Goal: Transaction & Acquisition: Purchase product/service

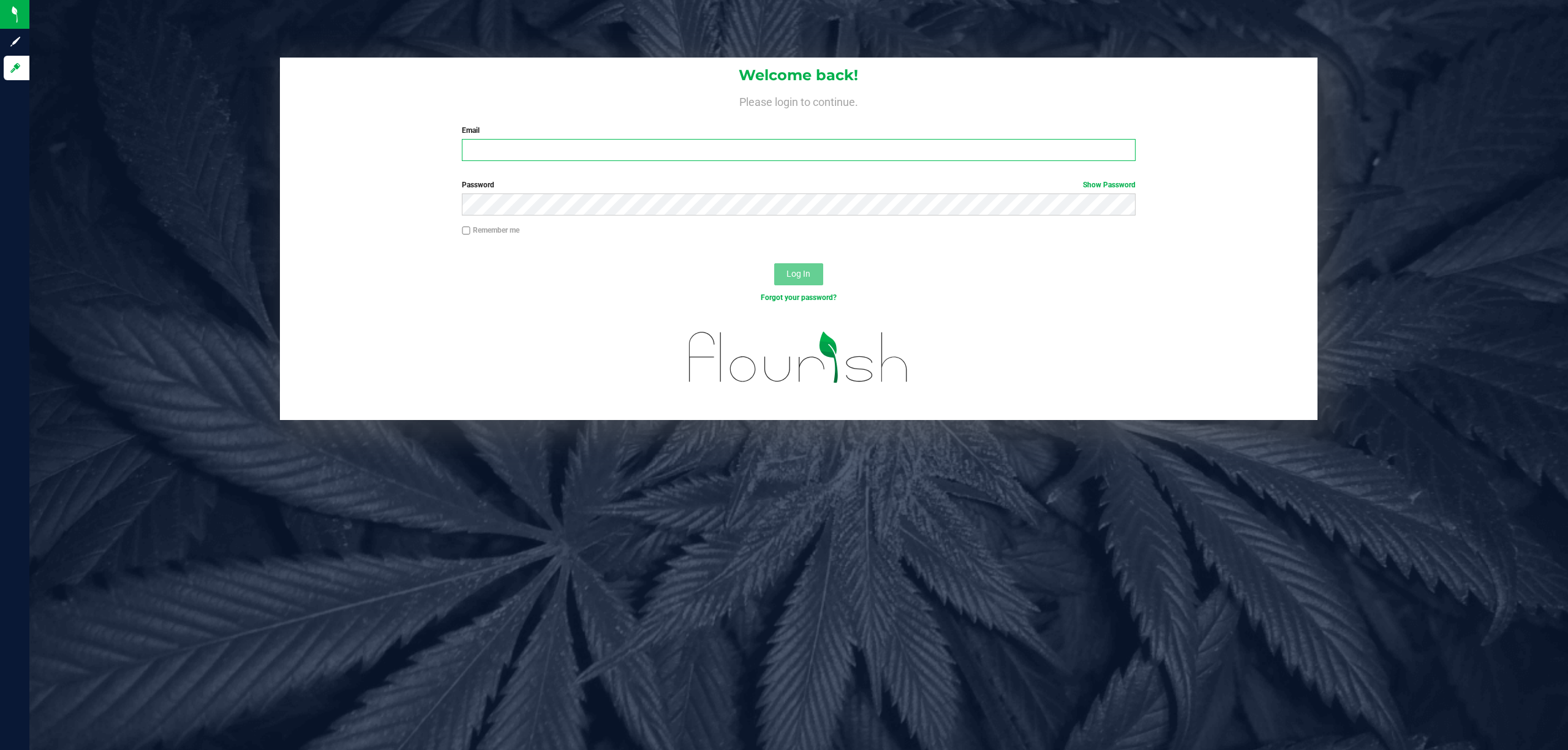
click at [582, 150] on input "Email" at bounding box center [799, 150] width 674 height 22
type input "[EMAIL_ADDRESS][DOMAIN_NAME]"
click at [775, 264] on button "Log In" at bounding box center [799, 274] width 49 height 22
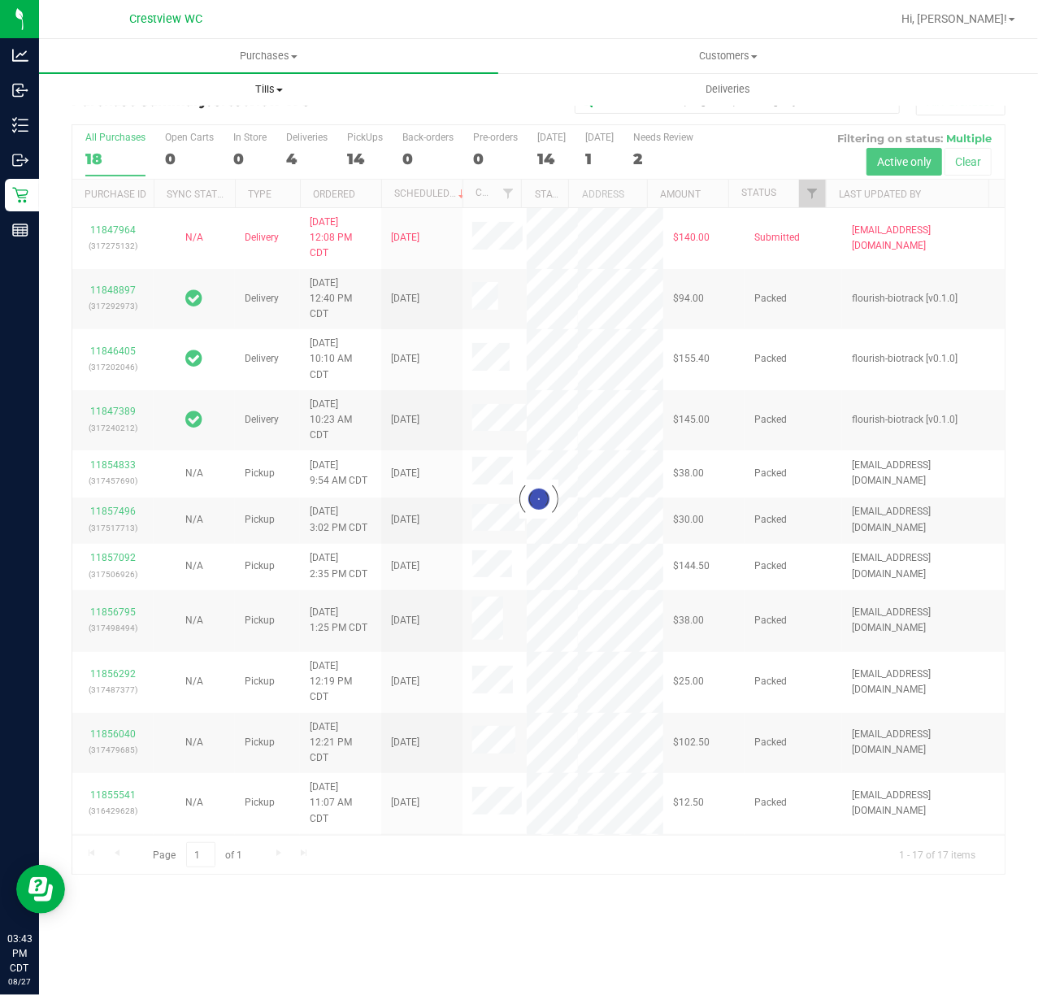
click at [260, 91] on span "Tills" at bounding box center [269, 89] width 458 height 15
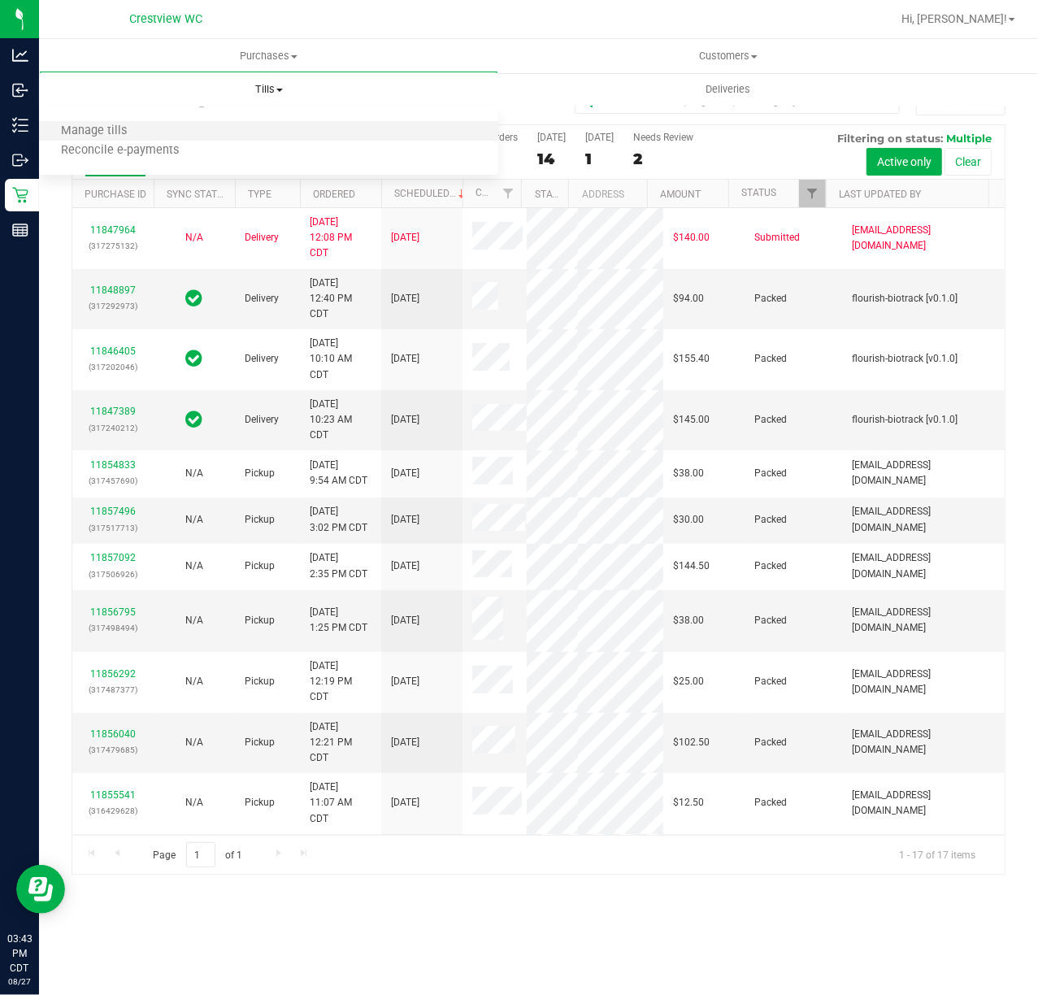
click at [233, 132] on li "Manage tills" at bounding box center [268, 132] width 459 height 20
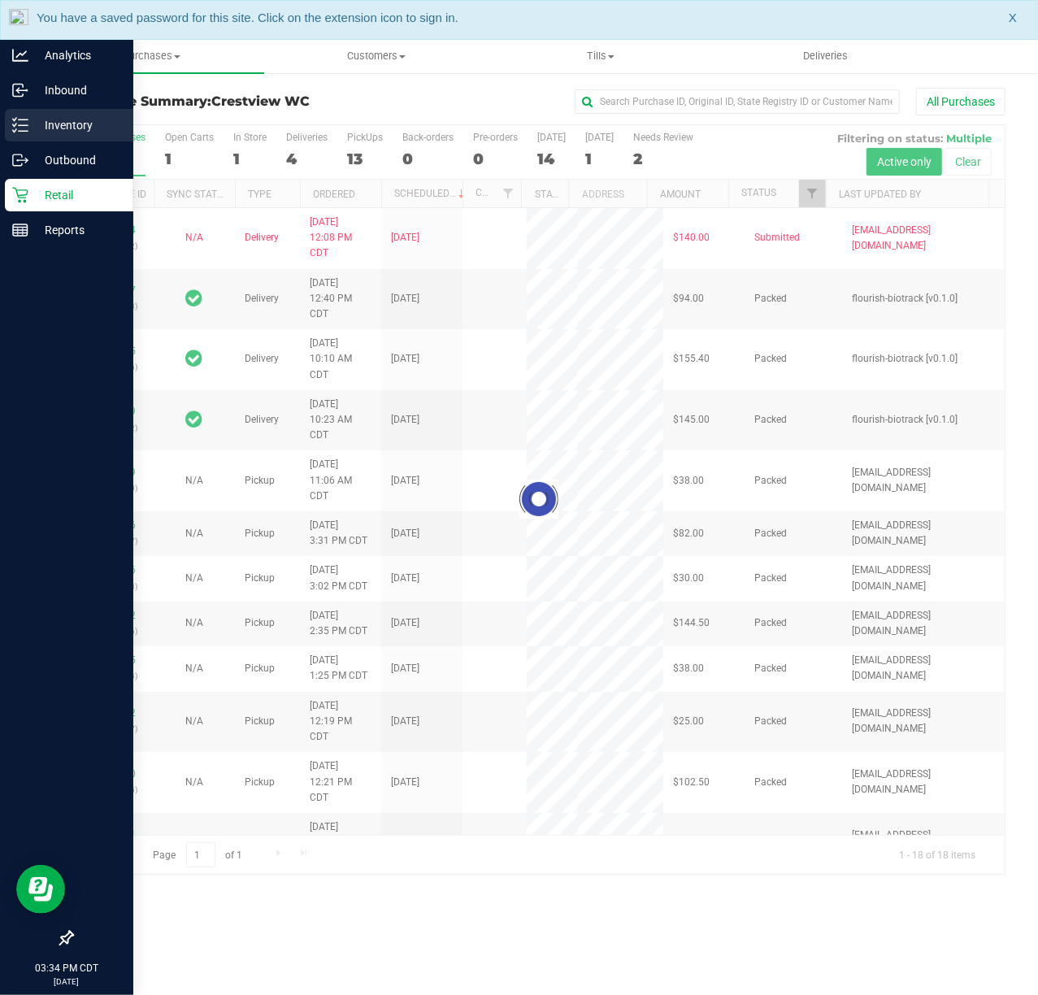
click at [31, 124] on p "Inventory" at bounding box center [77, 125] width 98 height 20
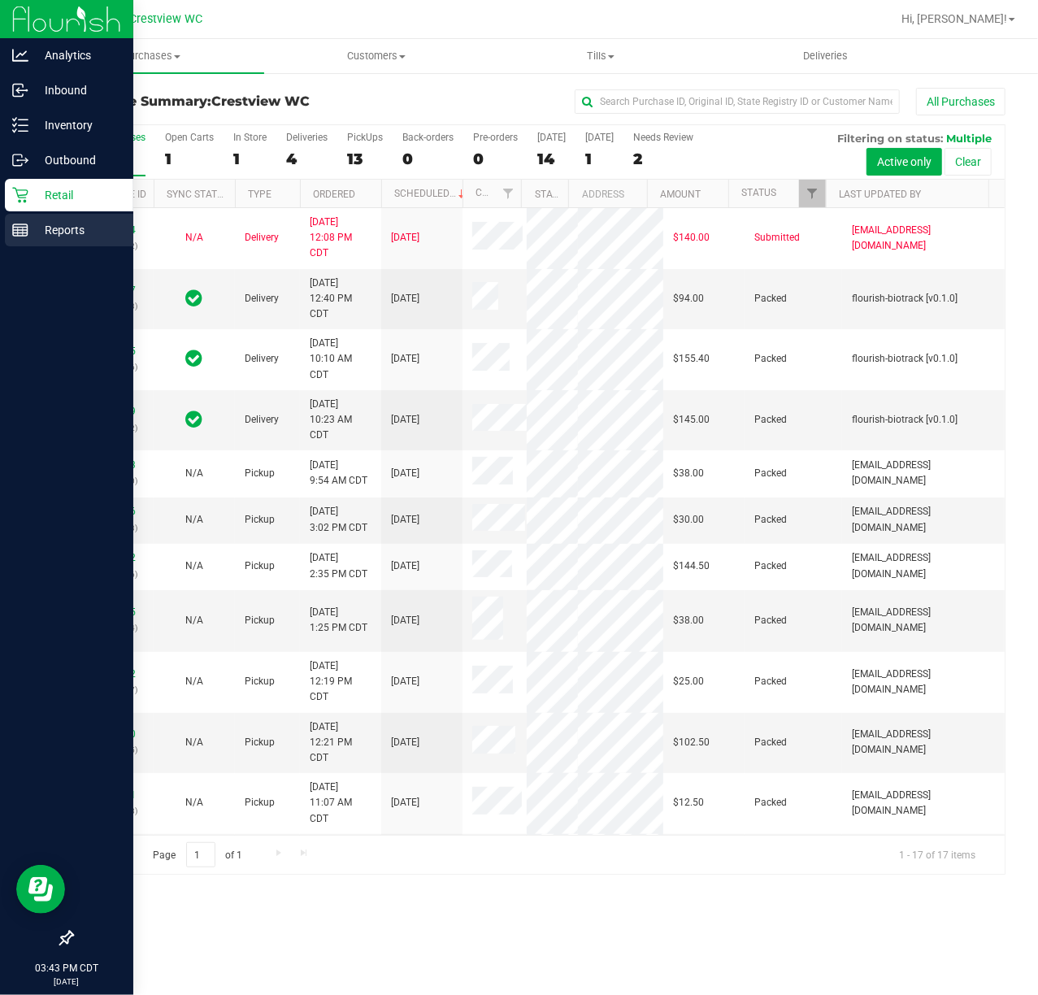
click at [75, 232] on p "Reports" at bounding box center [77, 230] width 98 height 20
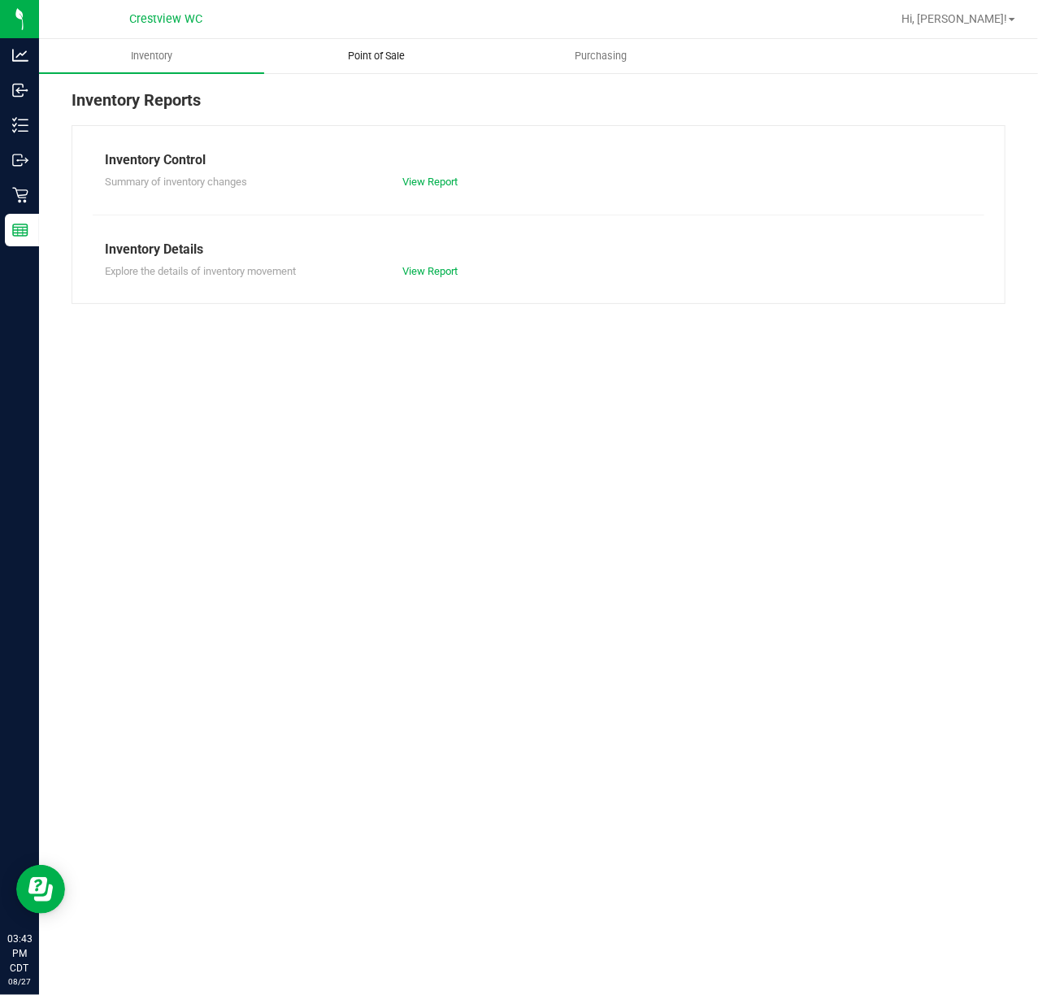
click at [391, 63] on span "Point of Sale" at bounding box center [376, 56] width 101 height 15
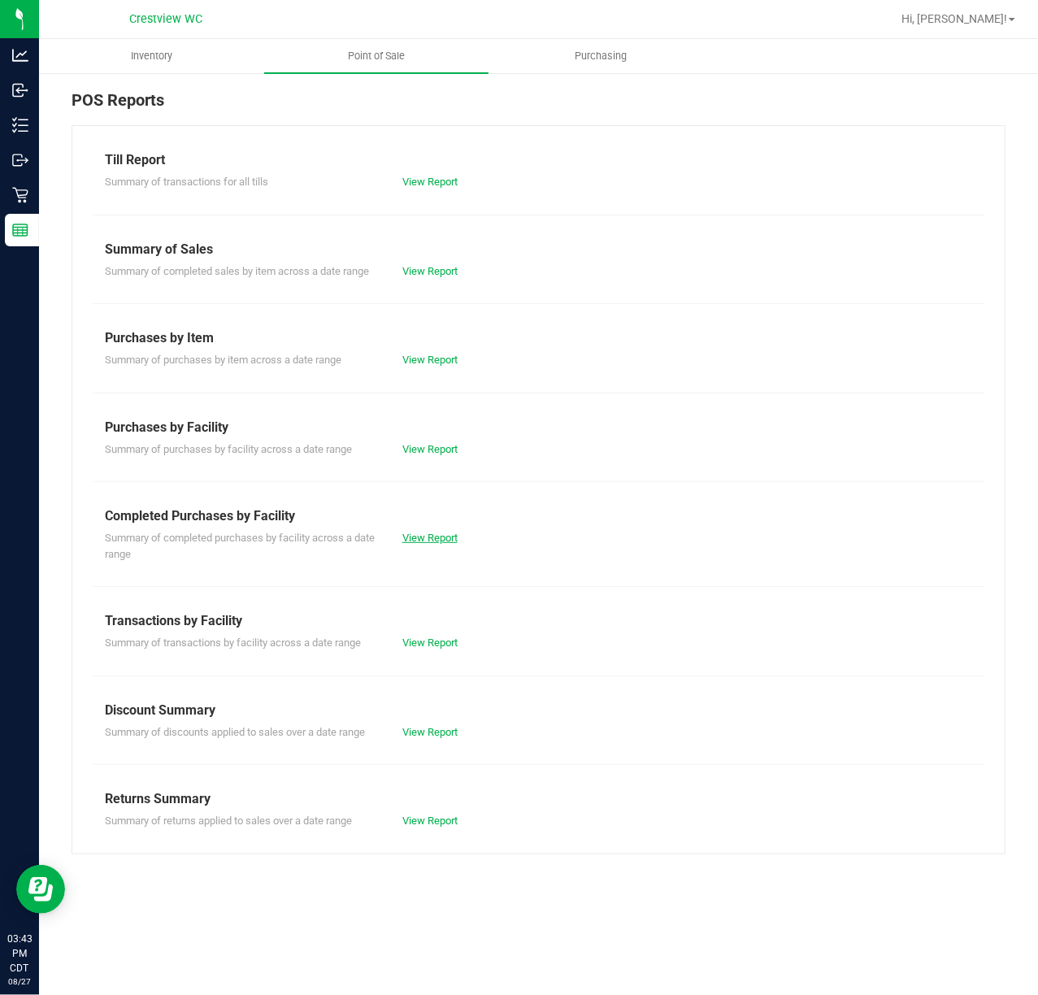
click at [441, 537] on link "View Report" at bounding box center [429, 538] width 55 height 12
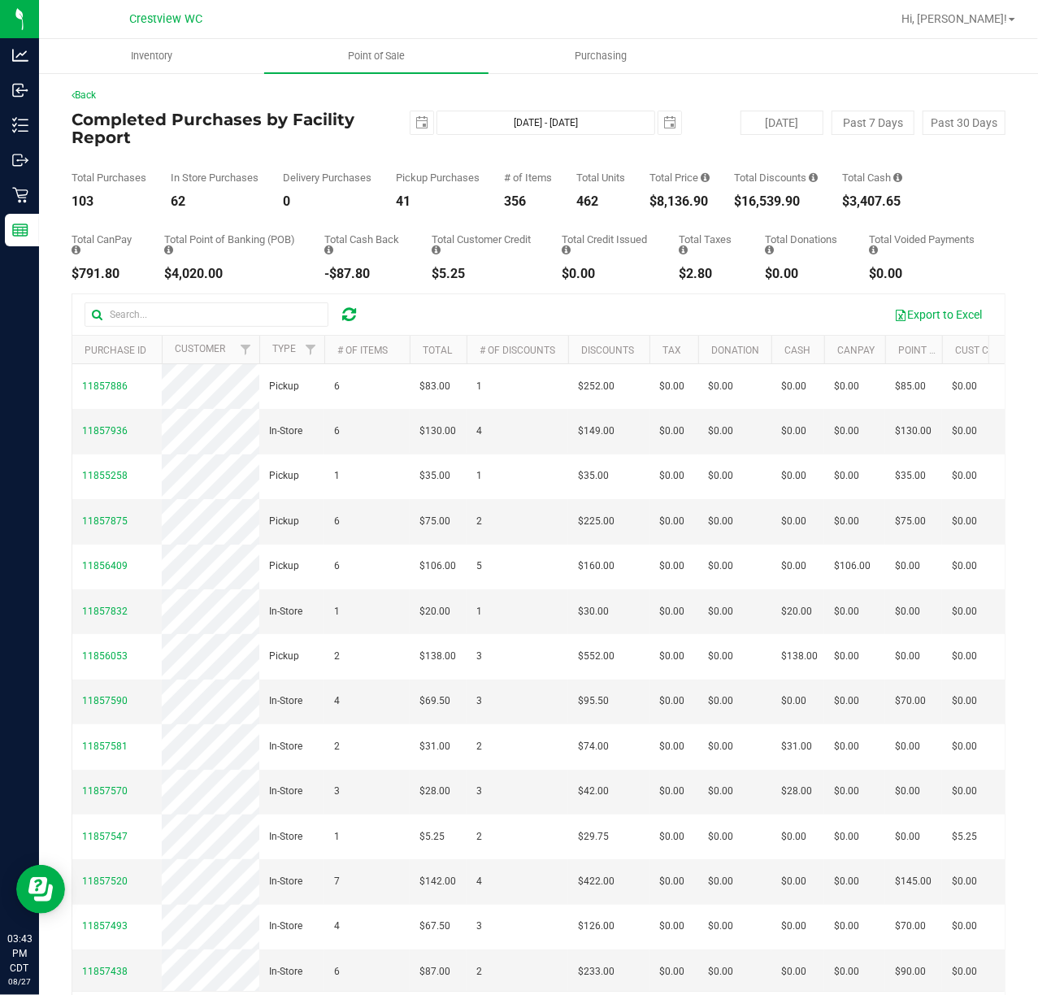
click at [704, 96] on div "Back" at bounding box center [539, 95] width 934 height 15
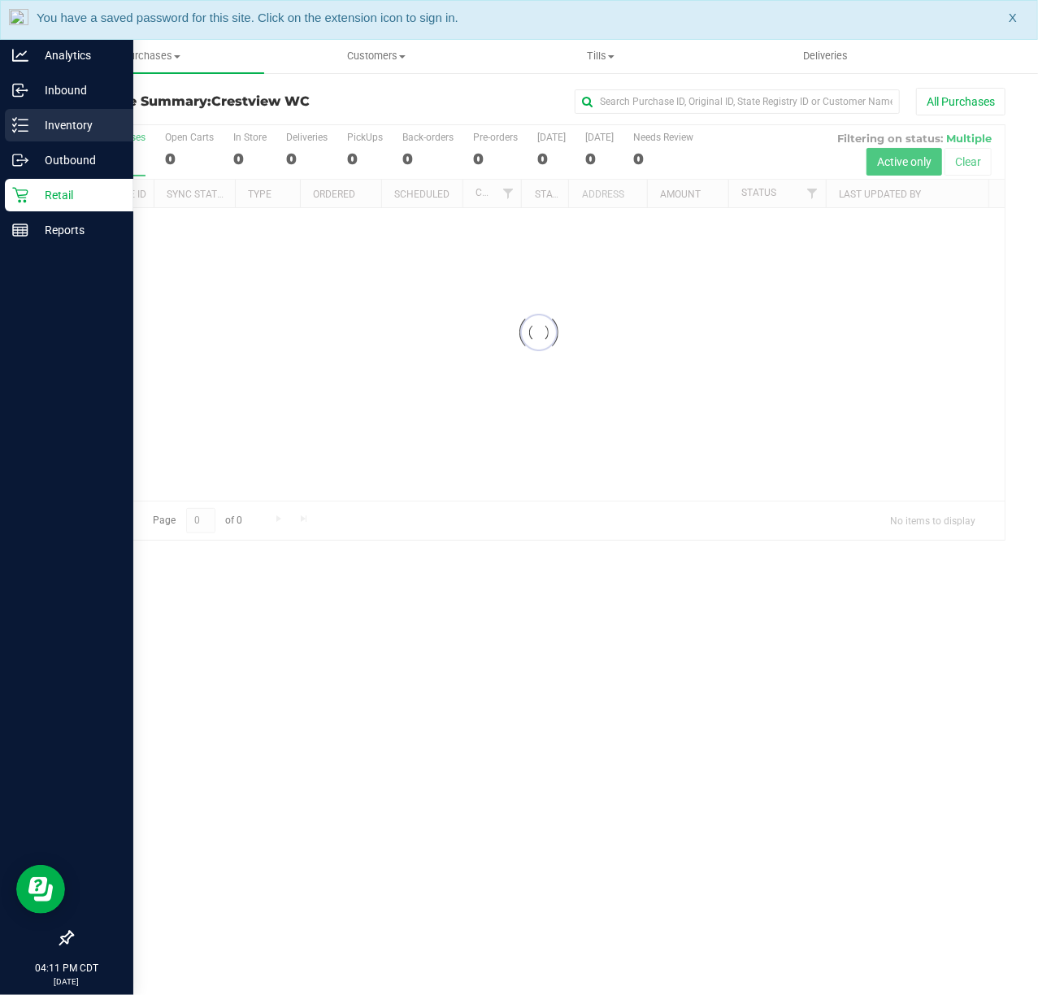
click at [36, 125] on p "Inventory" at bounding box center [77, 125] width 98 height 20
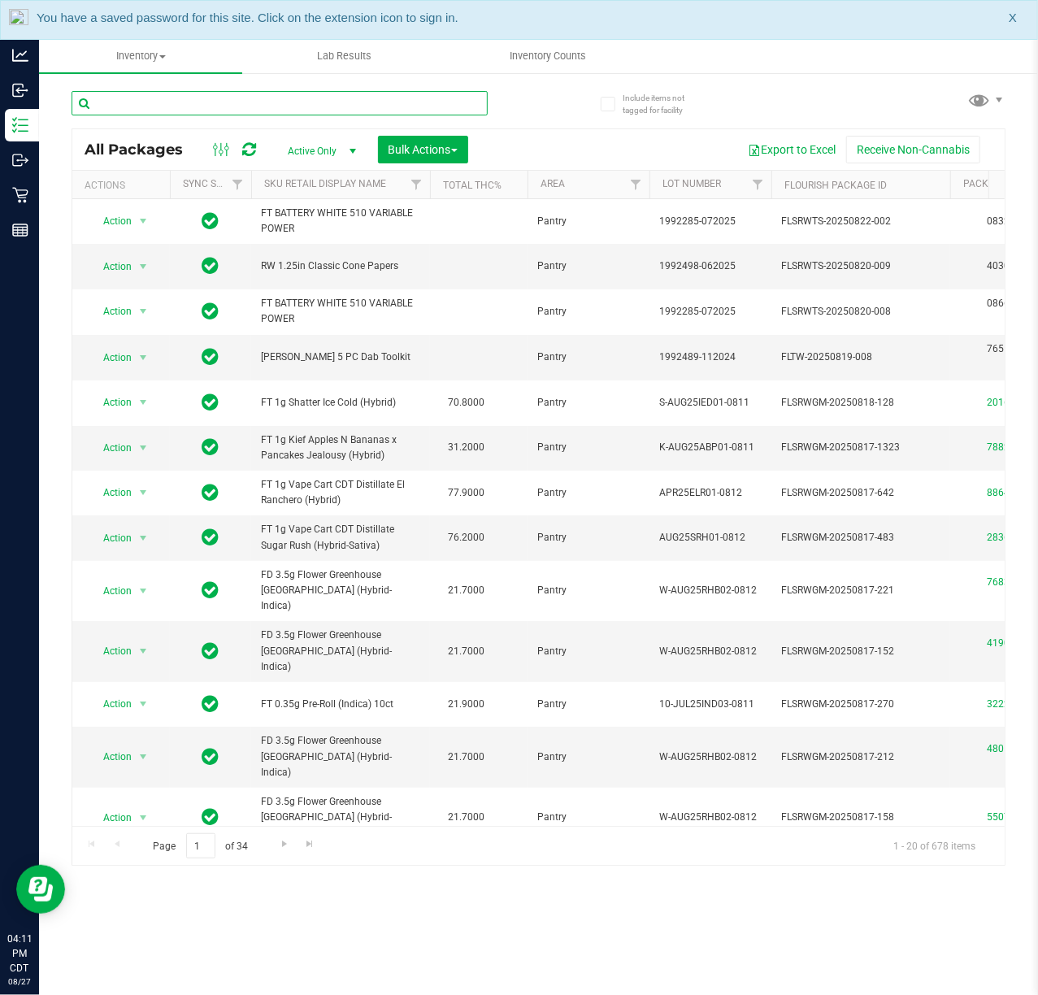
click at [183, 101] on input "text" at bounding box center [280, 103] width 416 height 24
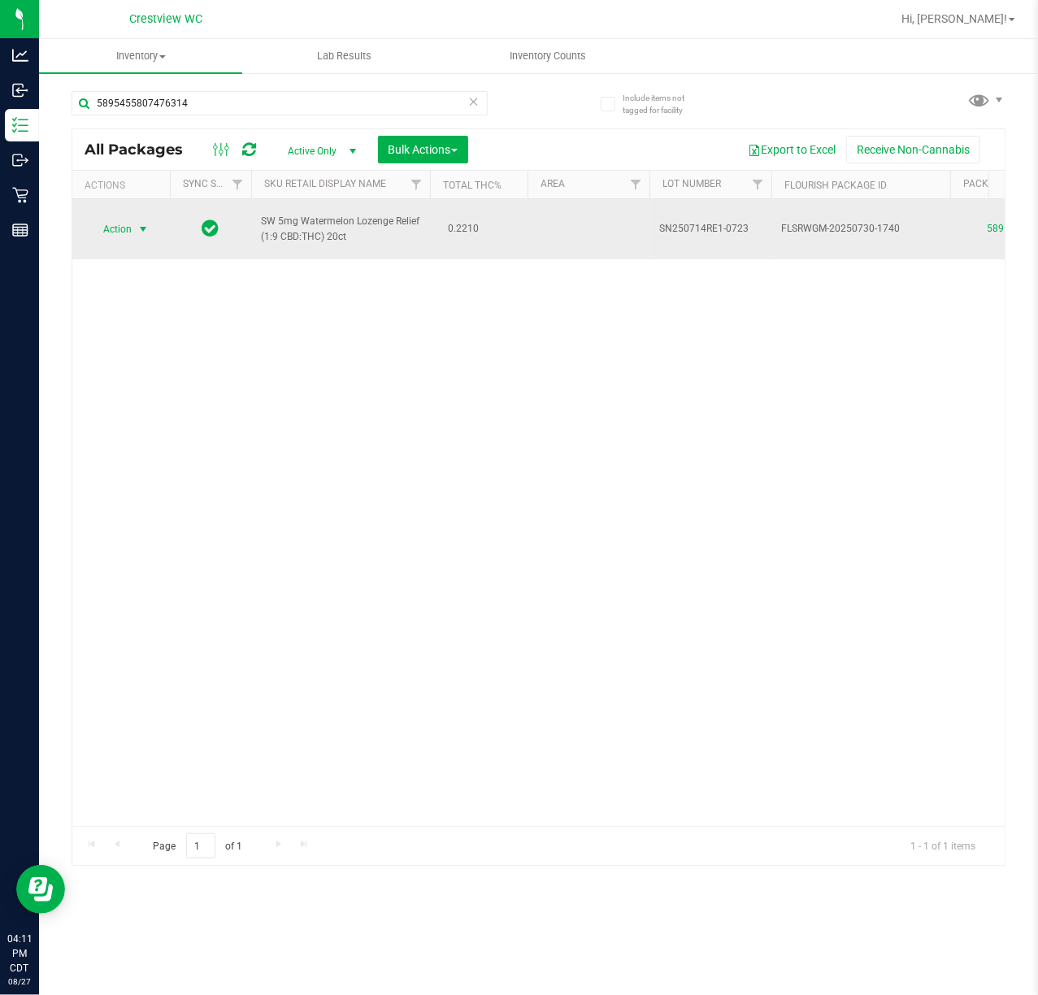
click at [137, 231] on span "select" at bounding box center [143, 229] width 13 height 13
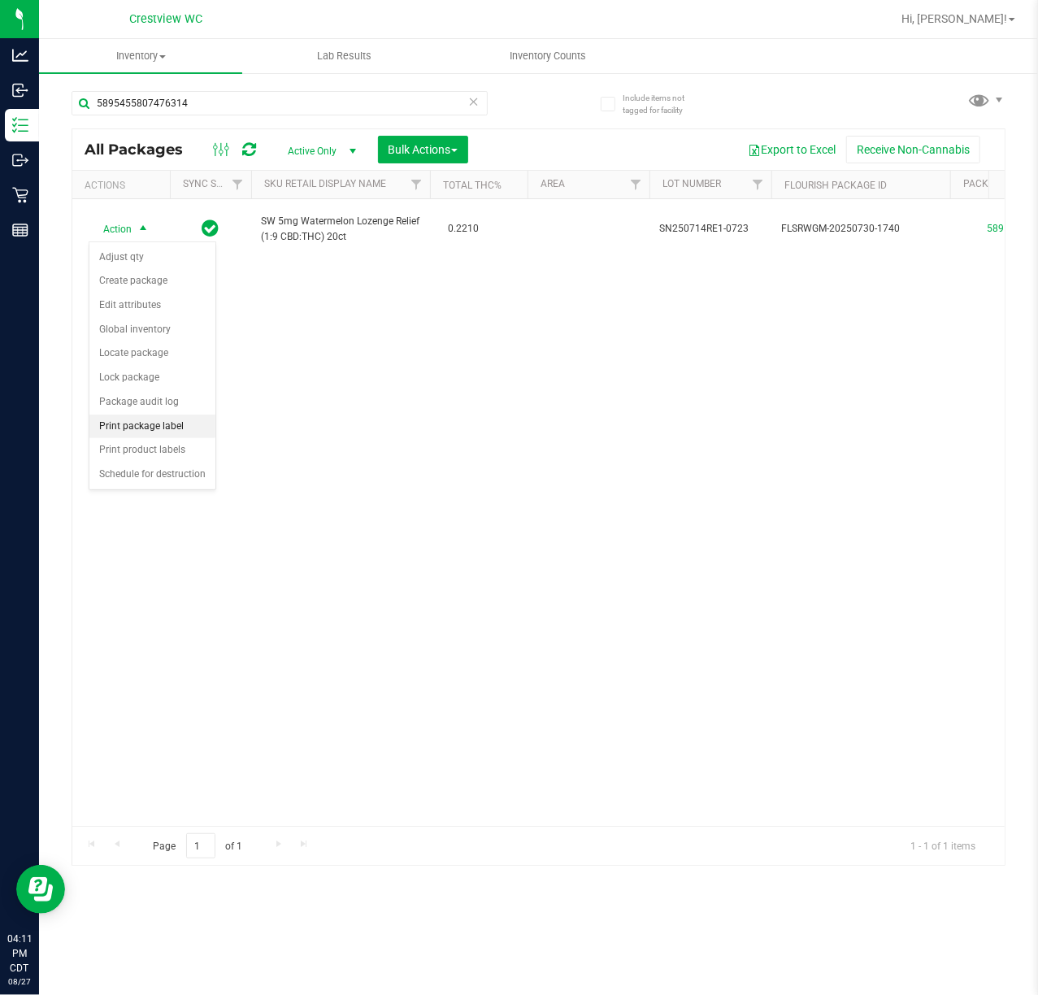
click at [163, 428] on li "Print package label" at bounding box center [152, 427] width 126 height 24
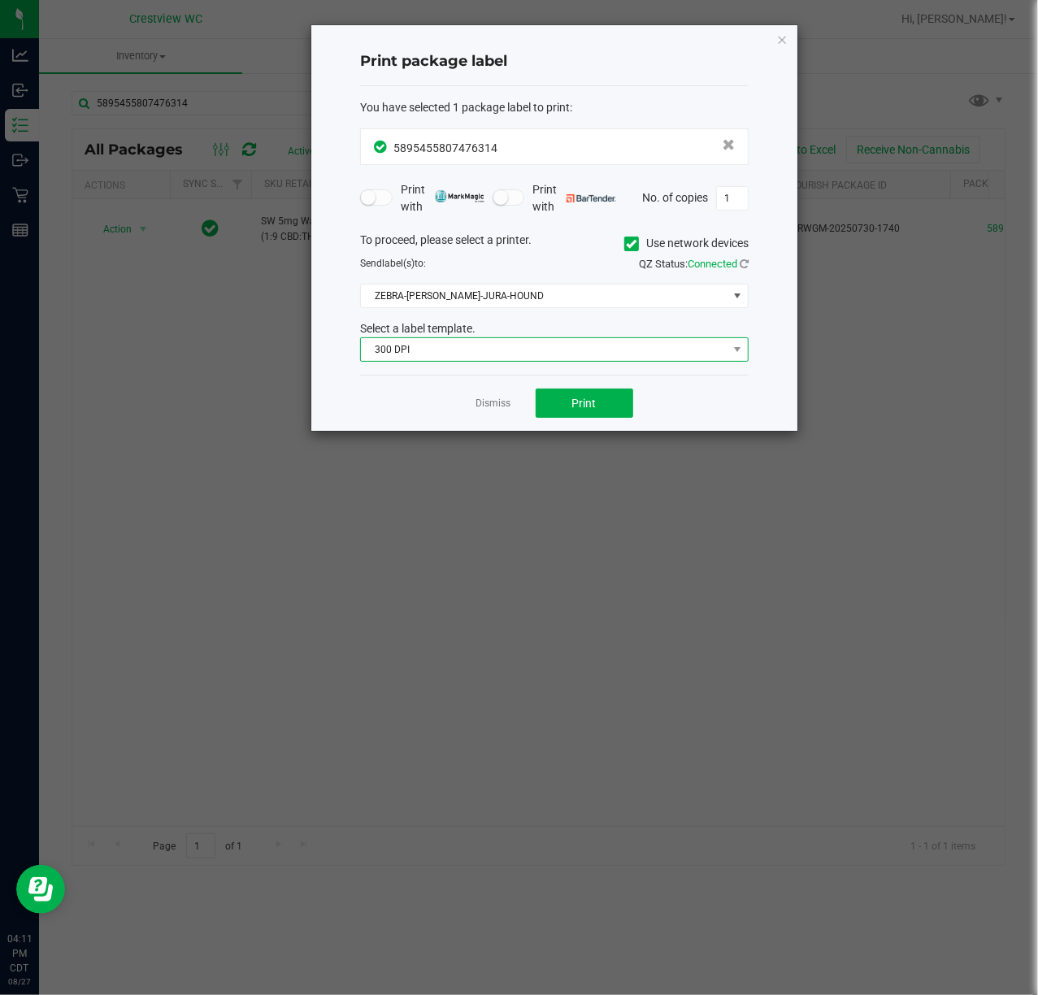
click at [619, 348] on span "300 DPI" at bounding box center [544, 349] width 367 height 23
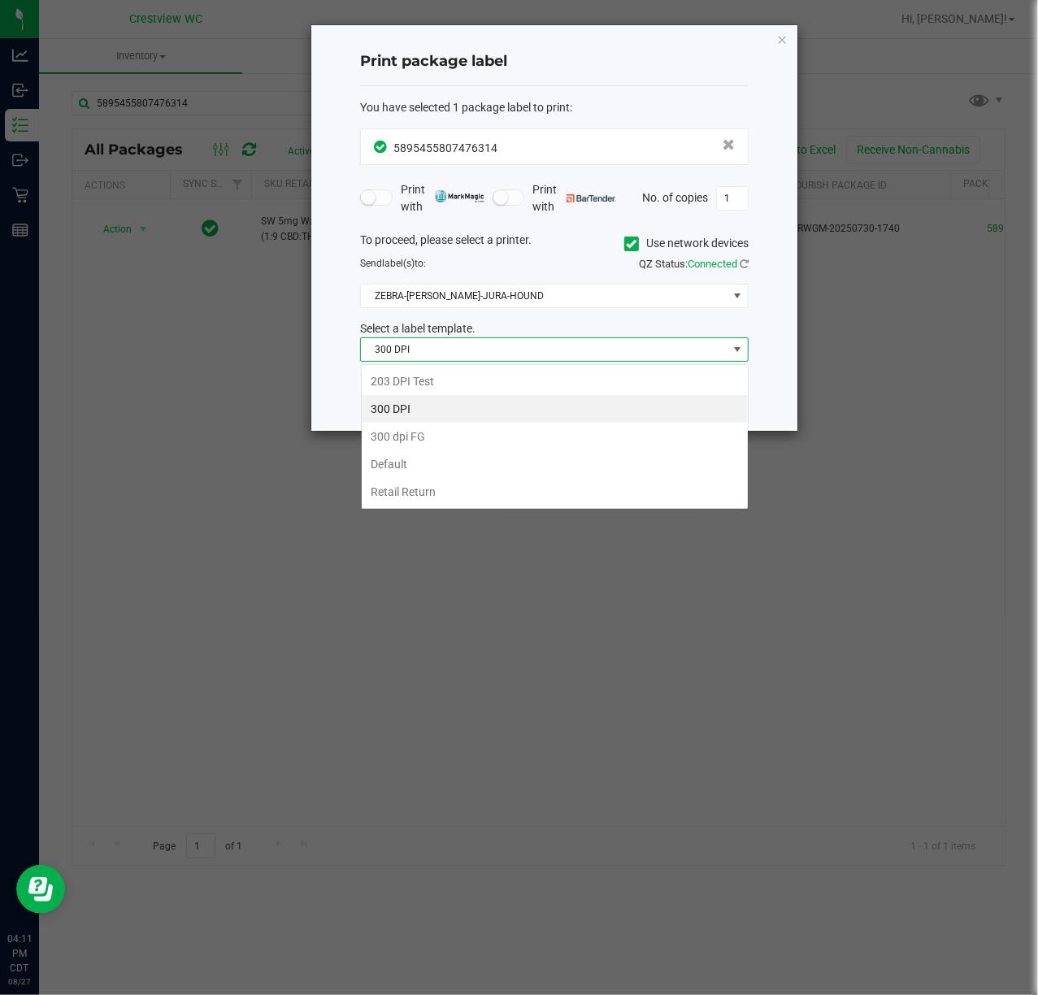
scroll to position [24, 388]
click at [569, 374] on li "203 DPI Test" at bounding box center [555, 381] width 386 height 28
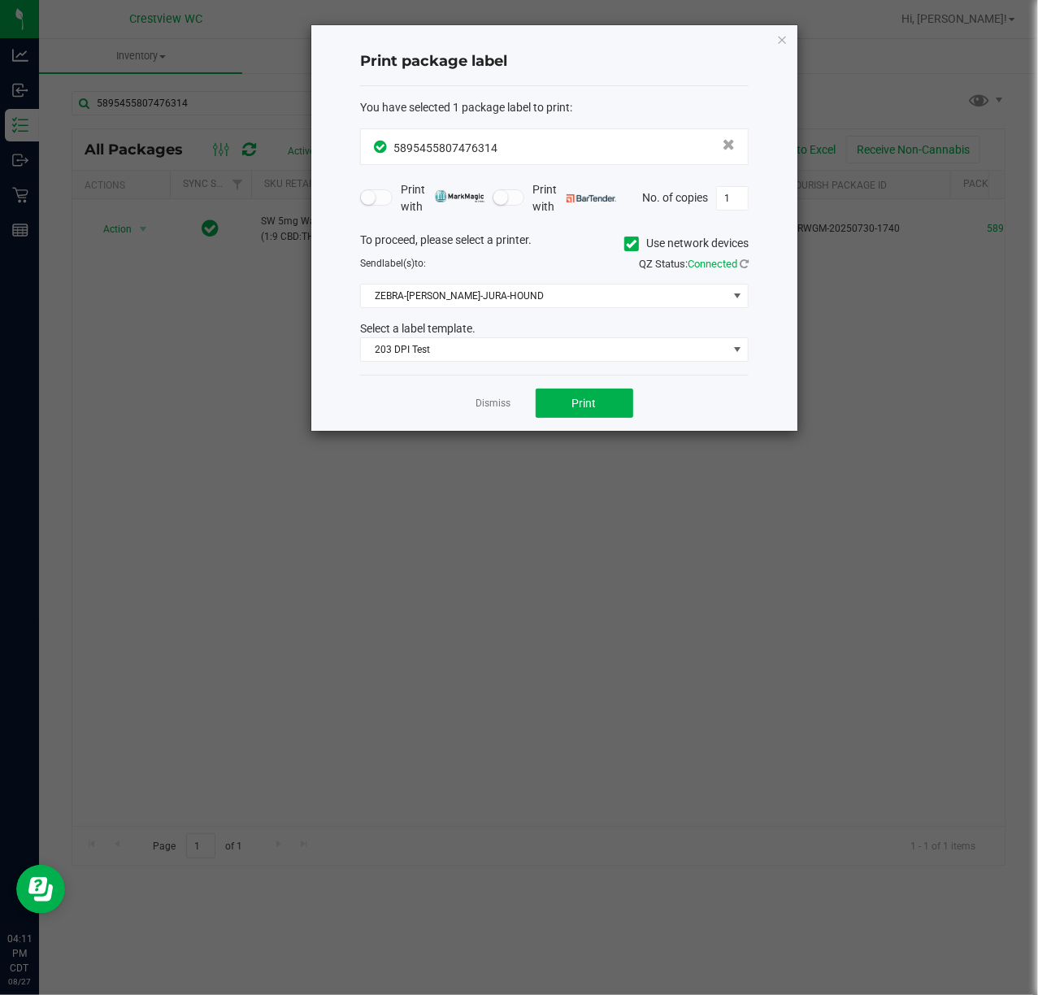
click at [573, 273] on div "To proceed, please select a printer. Use network devices Send label(s) to: QZ S…" at bounding box center [554, 297] width 389 height 131
click at [572, 289] on span "ZEBRA-BRUNO-JURA-HOUND" at bounding box center [554, 296] width 389 height 24
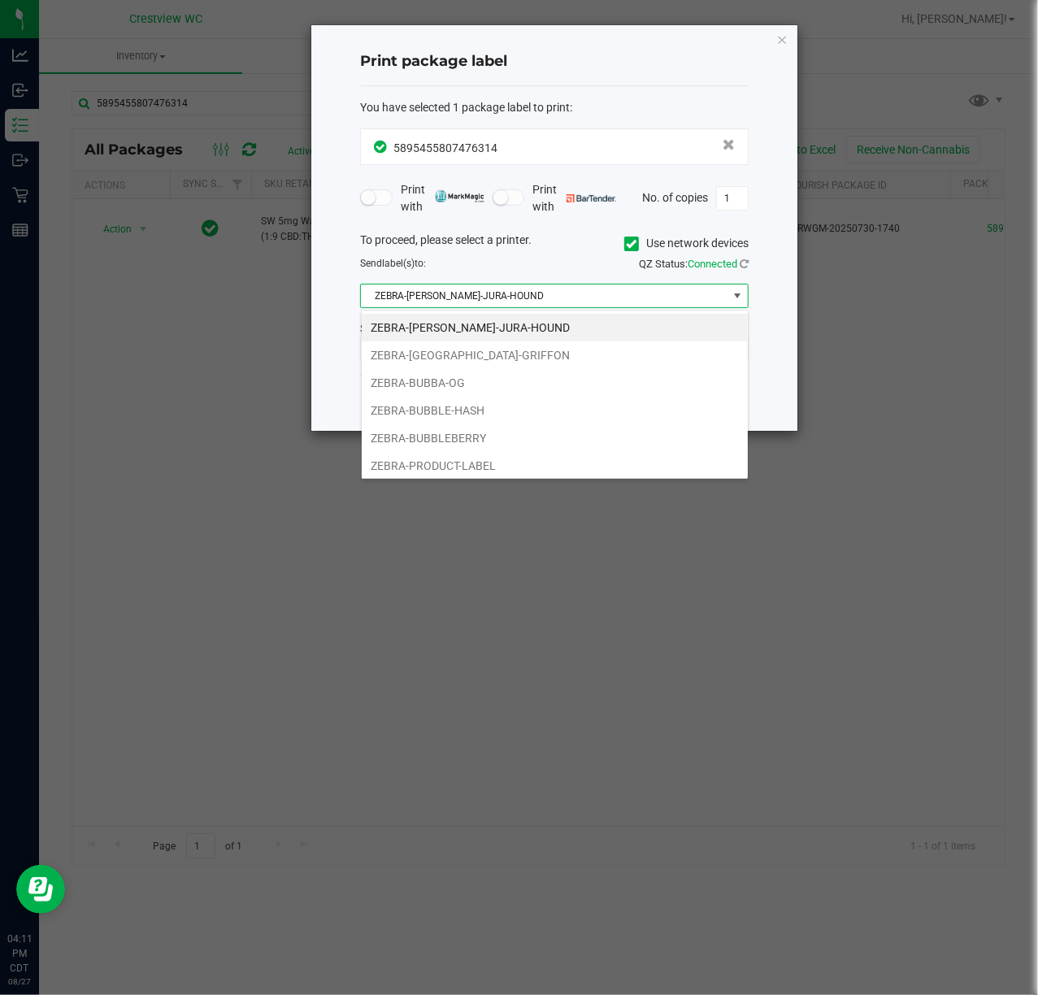
click at [570, 298] on span "ZEBRA-BRUNO-JURA-HOUND" at bounding box center [544, 296] width 367 height 23
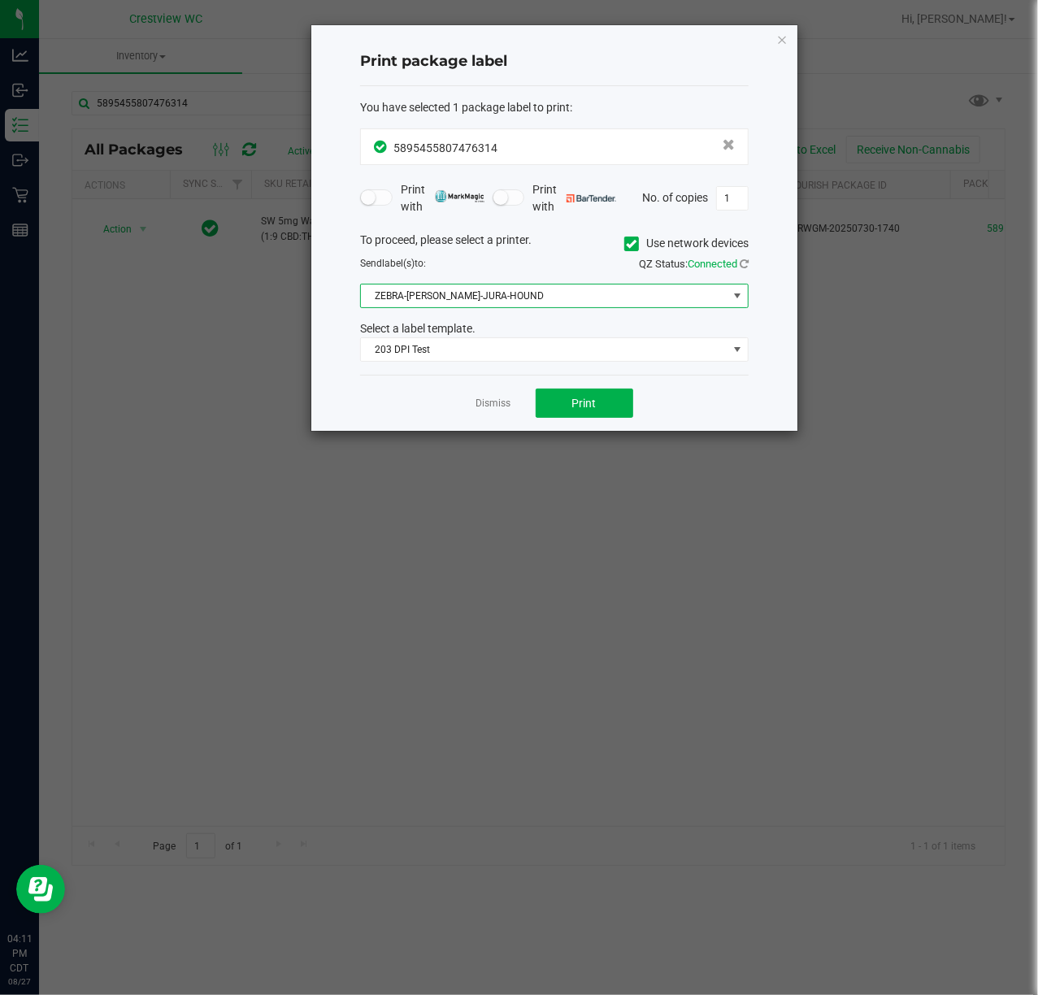
click at [567, 283] on div "To proceed, please select a printer. Use network devices Send label(s) to: QZ S…" at bounding box center [554, 297] width 389 height 131
click at [564, 278] on div "To proceed, please select a printer. Use network devices Send label(s) to: QZ S…" at bounding box center [554, 297] width 389 height 131
click at [563, 291] on span "ZEBRA-BRUNO-JURA-HOUND" at bounding box center [544, 296] width 367 height 23
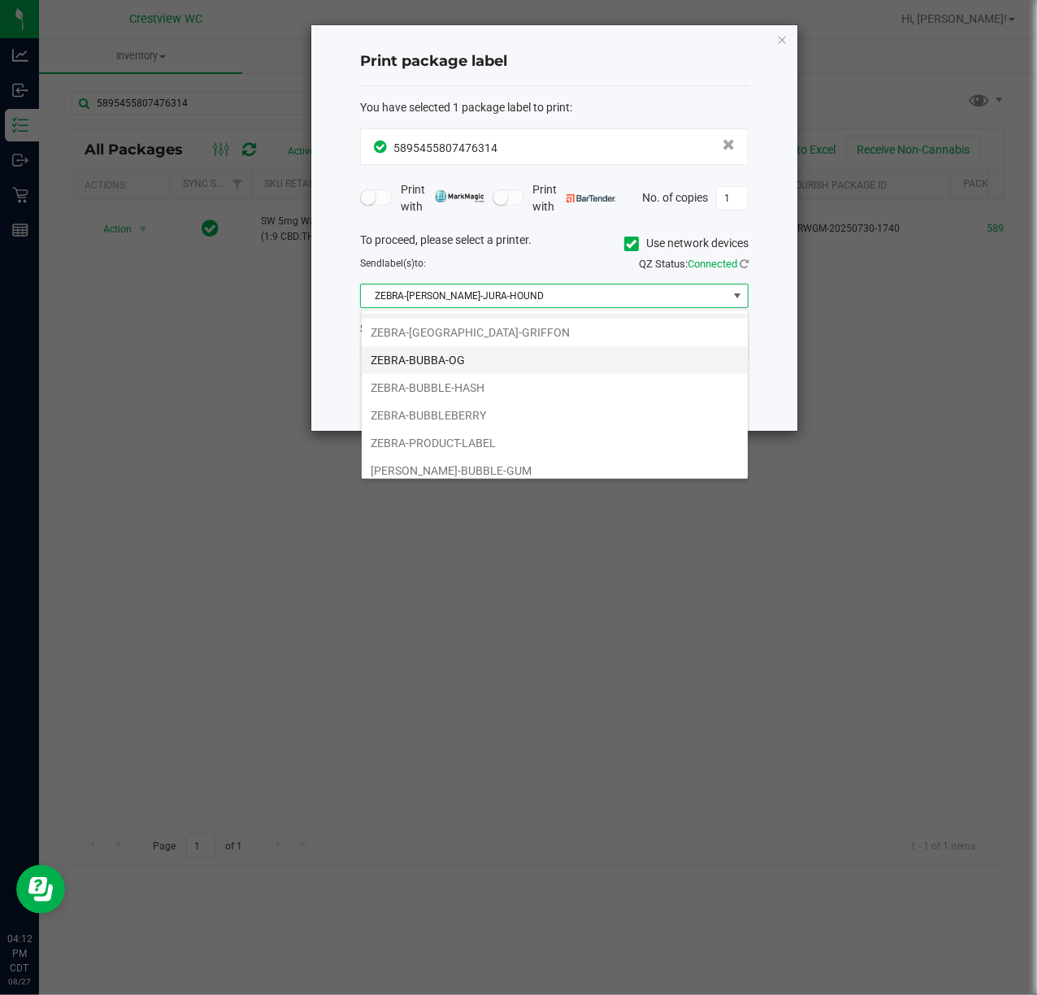
scroll to position [34, 0]
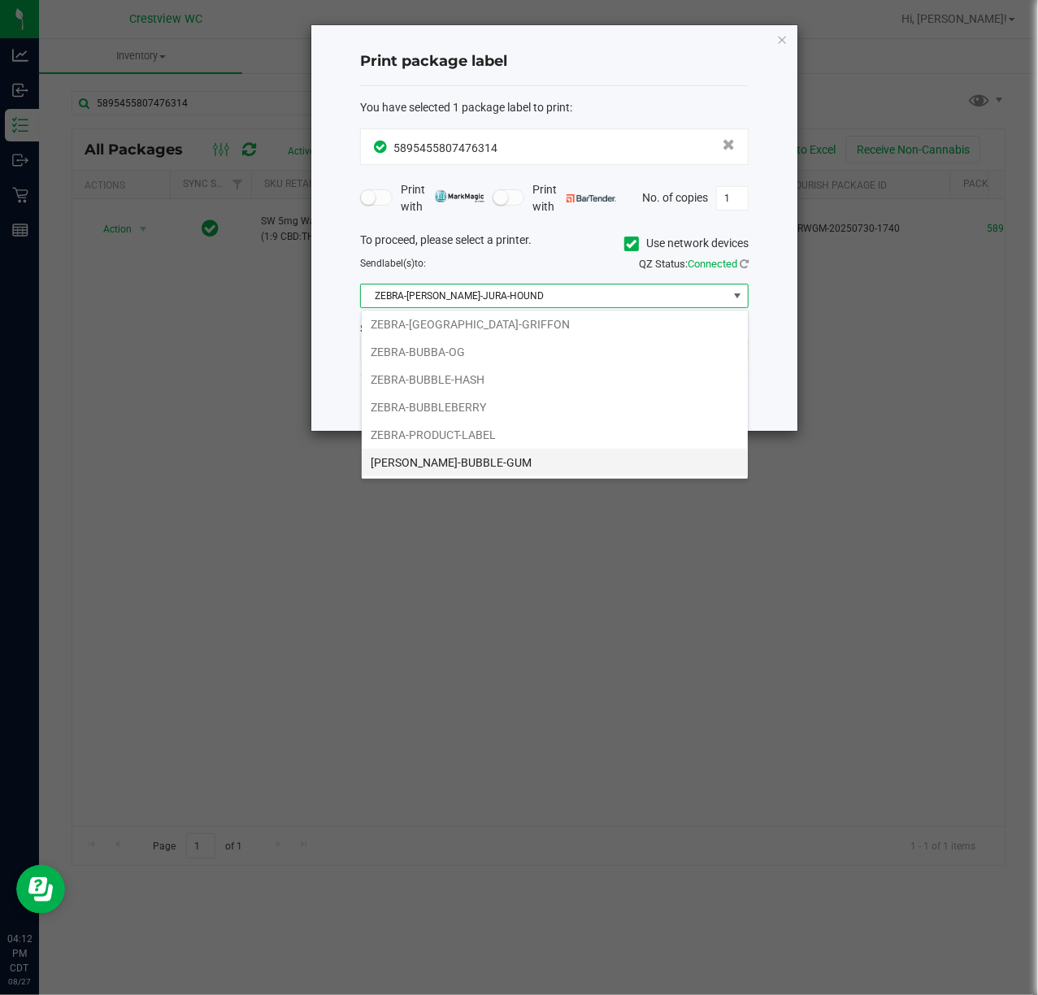
click at [509, 459] on li "ZERBA-BUBBLE-GUM" at bounding box center [555, 463] width 386 height 28
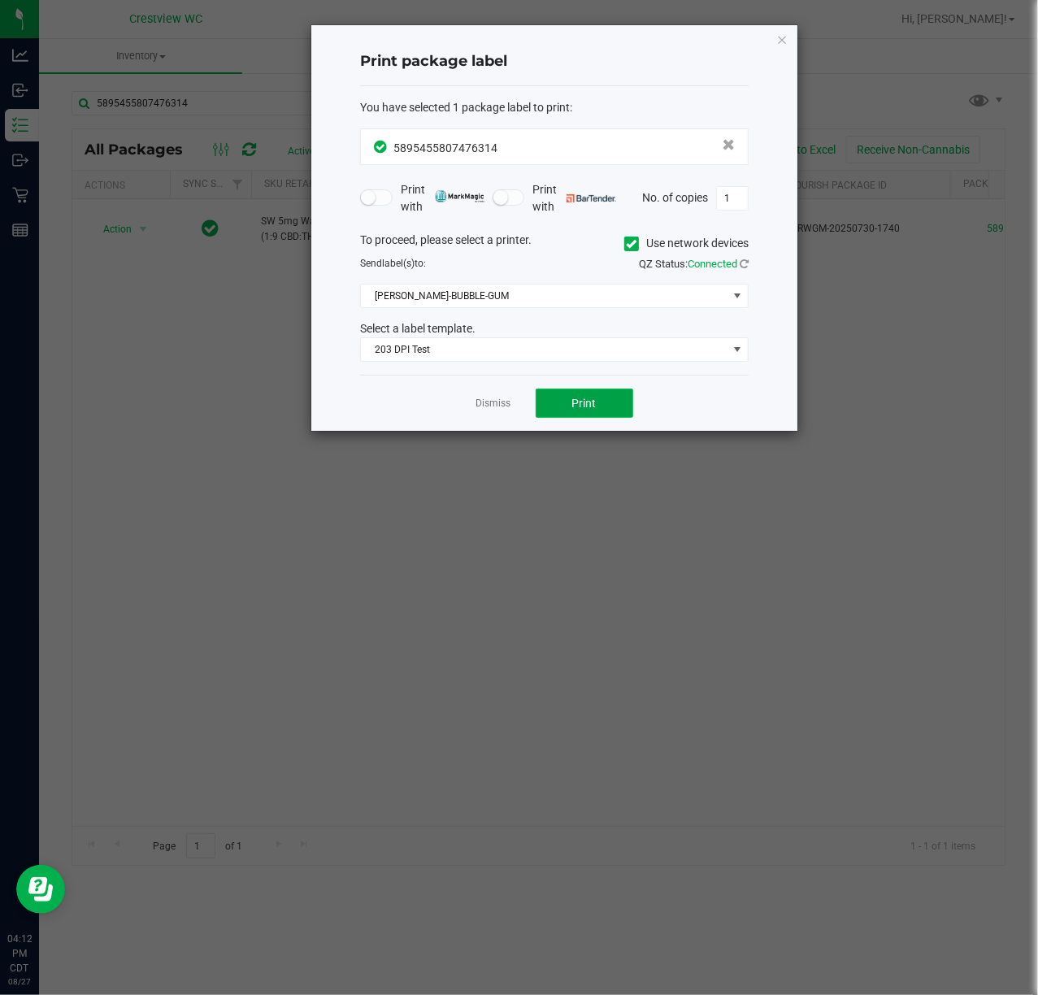
click at [544, 416] on button "Print" at bounding box center [585, 403] width 98 height 29
click at [489, 394] on div "Dismiss Print" at bounding box center [554, 403] width 389 height 56
click at [489, 411] on link "Dismiss" at bounding box center [493, 404] width 35 height 14
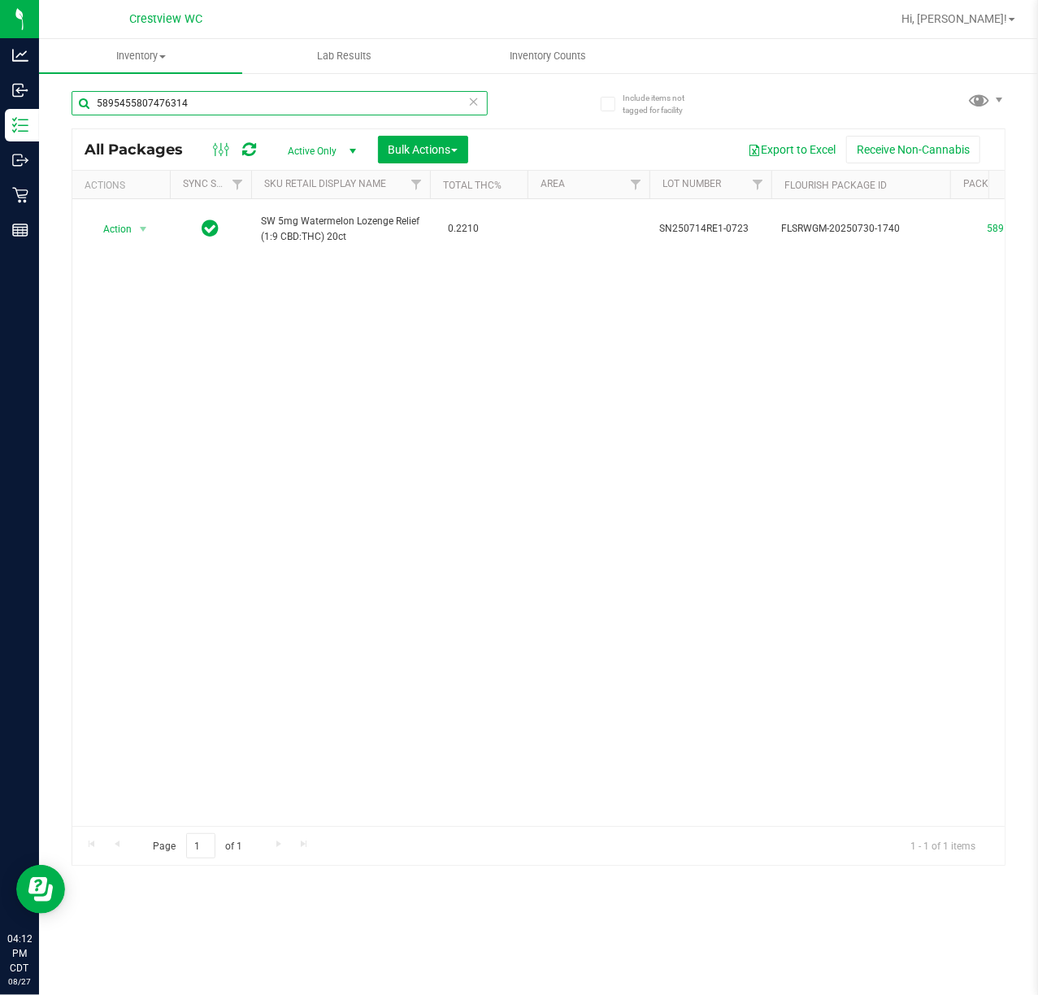
click at [339, 104] on input "5895455807476314" at bounding box center [280, 103] width 416 height 24
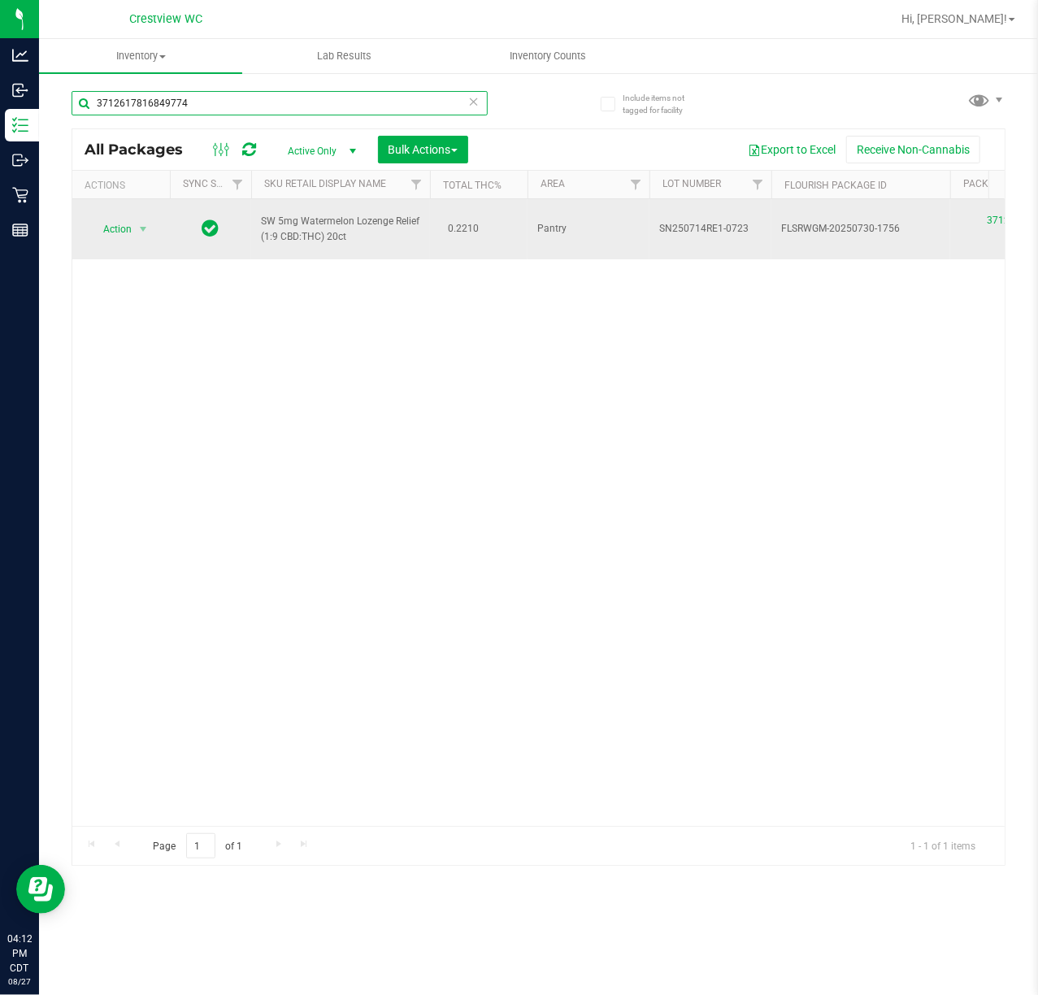
type input "3712617816849774"
click at [122, 231] on span "Action" at bounding box center [111, 229] width 44 height 23
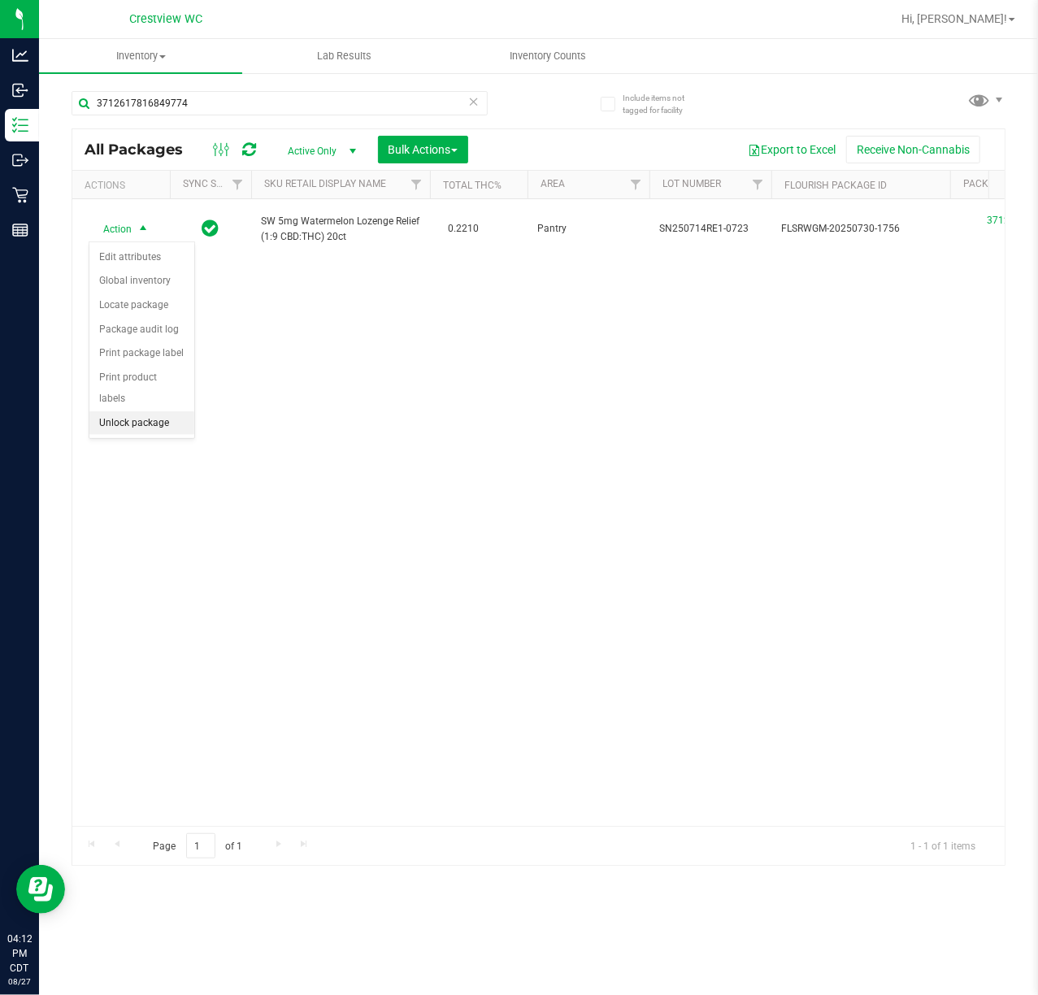
click at [127, 433] on li "Unlock package" at bounding box center [141, 423] width 105 height 24
click at [907, 904] on div "Inventory All packages All inventory Waste log Create inventory Lab Results Inv…" at bounding box center [538, 517] width 999 height 956
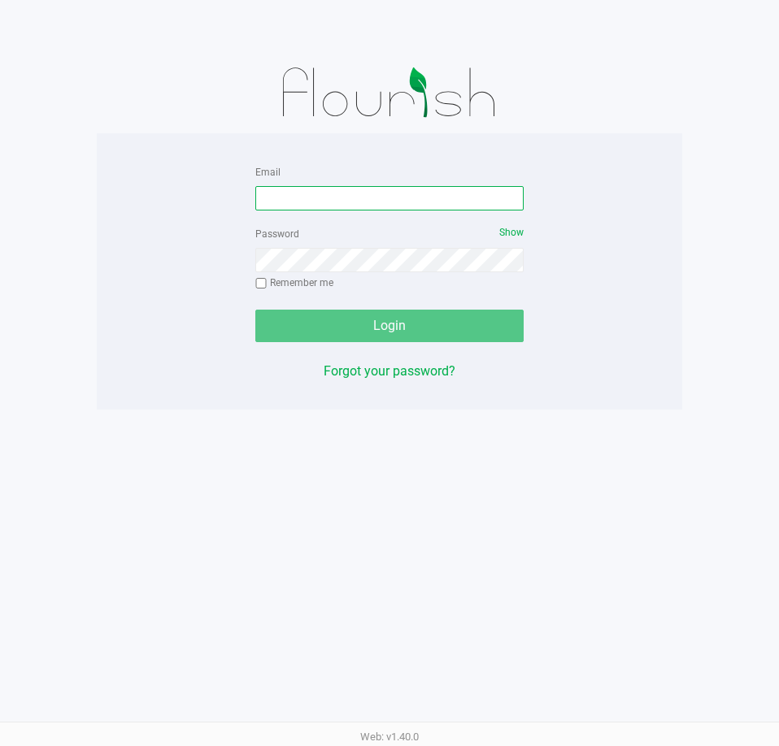
click at [406, 198] on input "Email" at bounding box center [389, 198] width 268 height 24
type input "[EMAIL_ADDRESS][DOMAIN_NAME]"
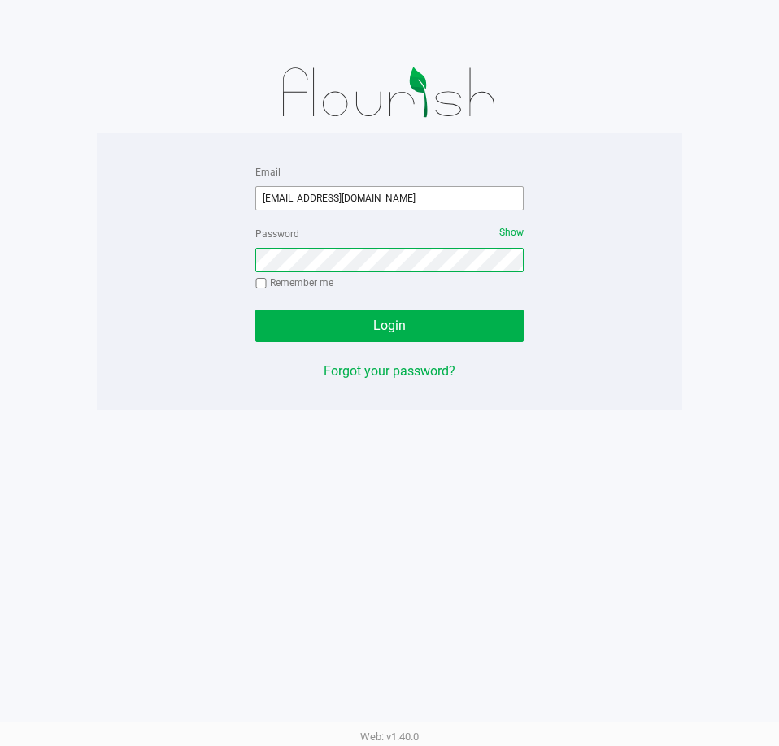
click at [255, 310] on button "Login" at bounding box center [389, 326] width 268 height 33
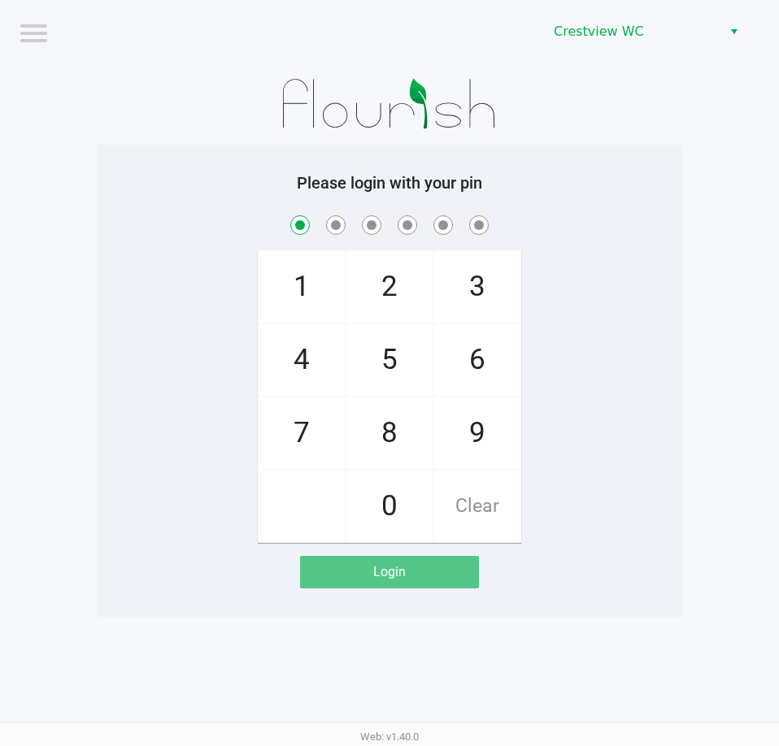
checkbox input "true"
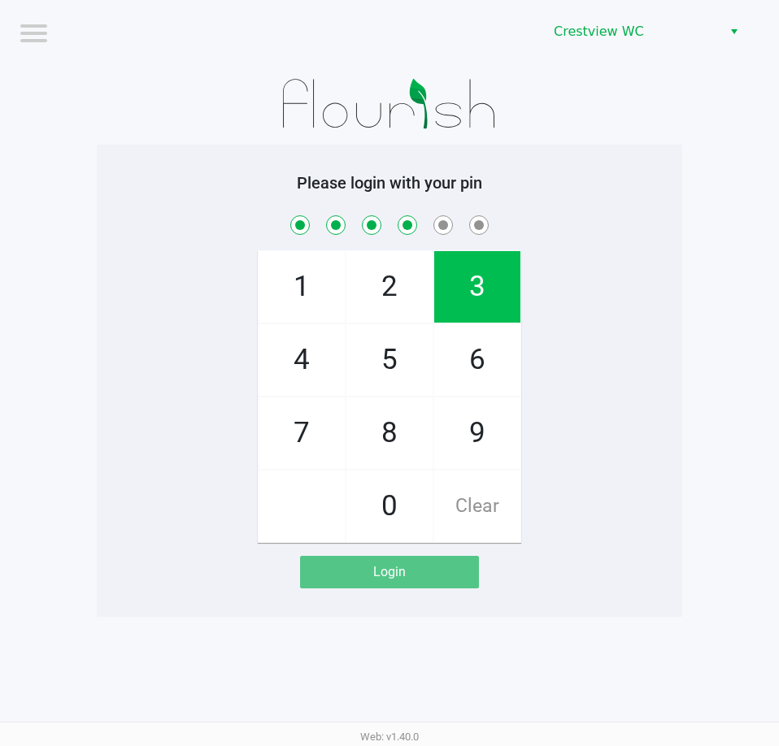
checkbox input "true"
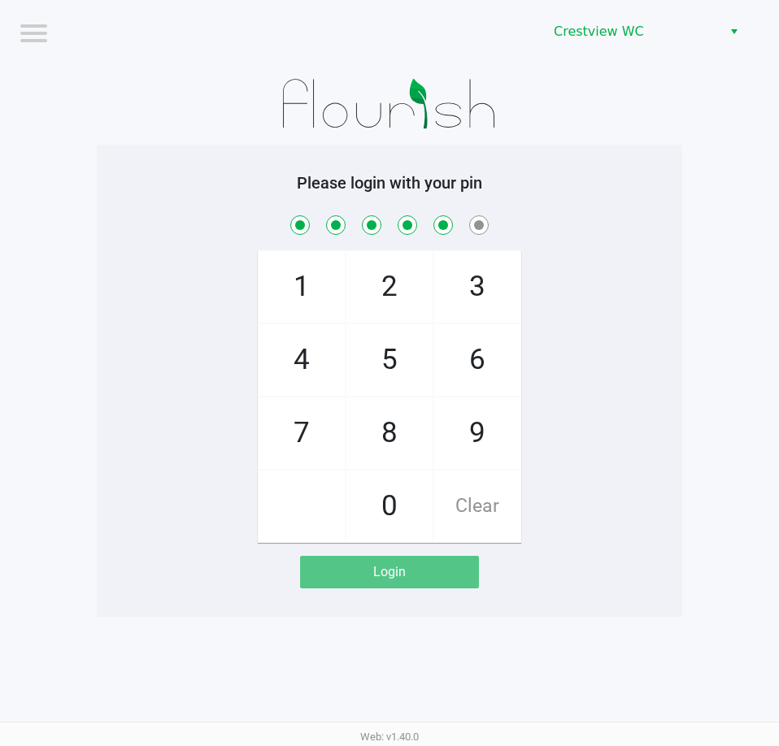
checkbox input "true"
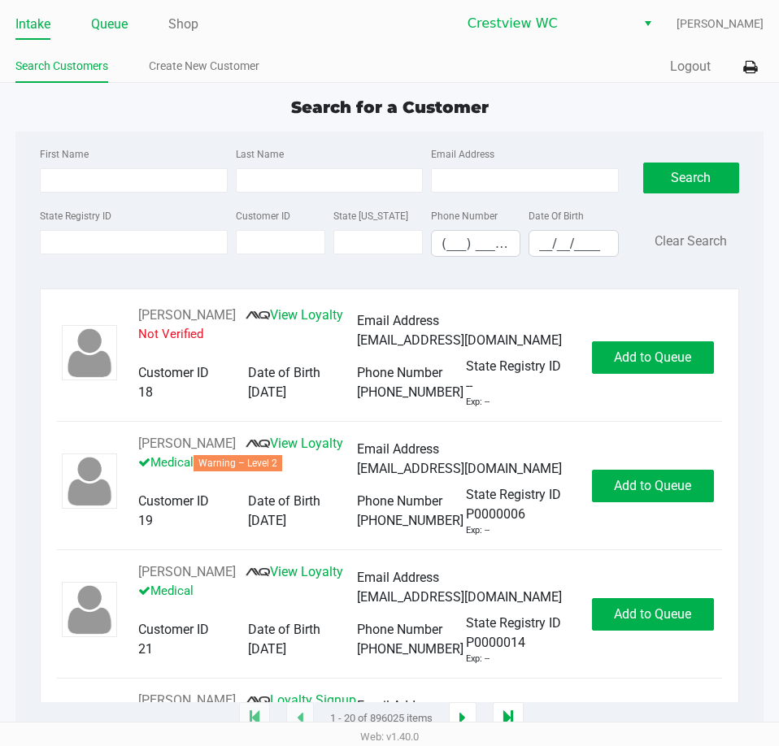
click at [114, 29] on link "Queue" at bounding box center [109, 24] width 37 height 23
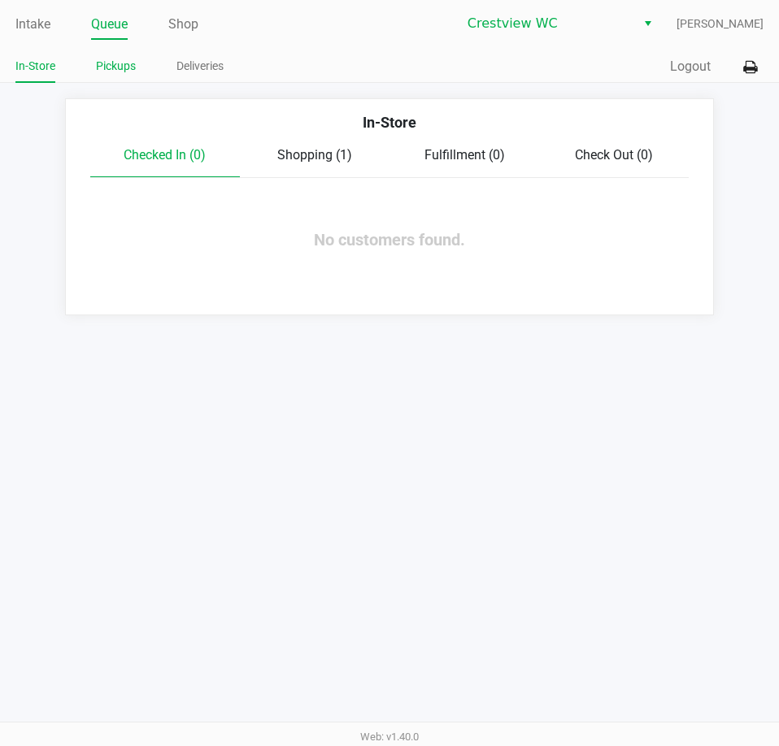
click at [127, 63] on link "Pickups" at bounding box center [116, 66] width 40 height 20
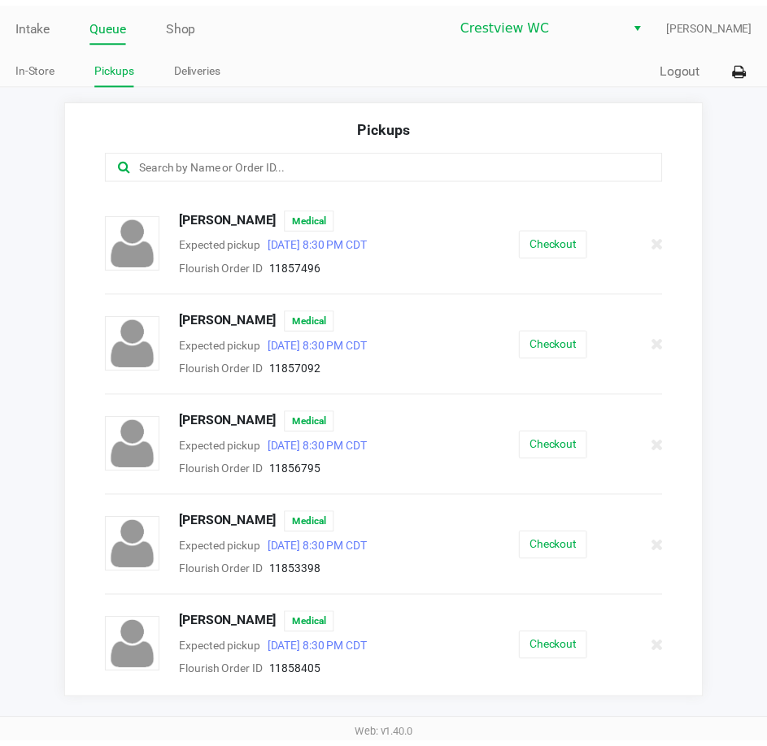
scroll to position [569, 0]
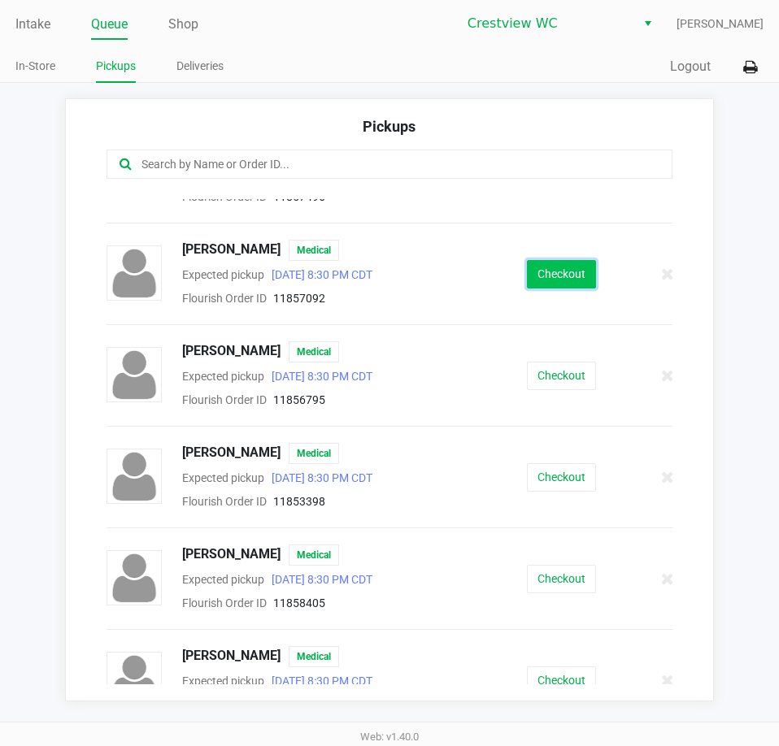
click at [552, 280] on button "Checkout" at bounding box center [561, 274] width 69 height 28
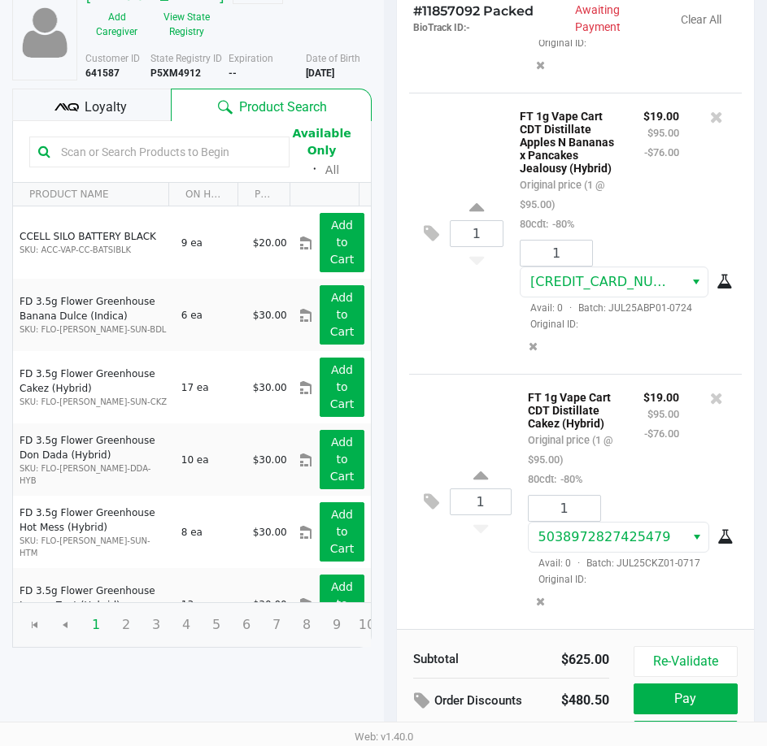
scroll to position [206, 0]
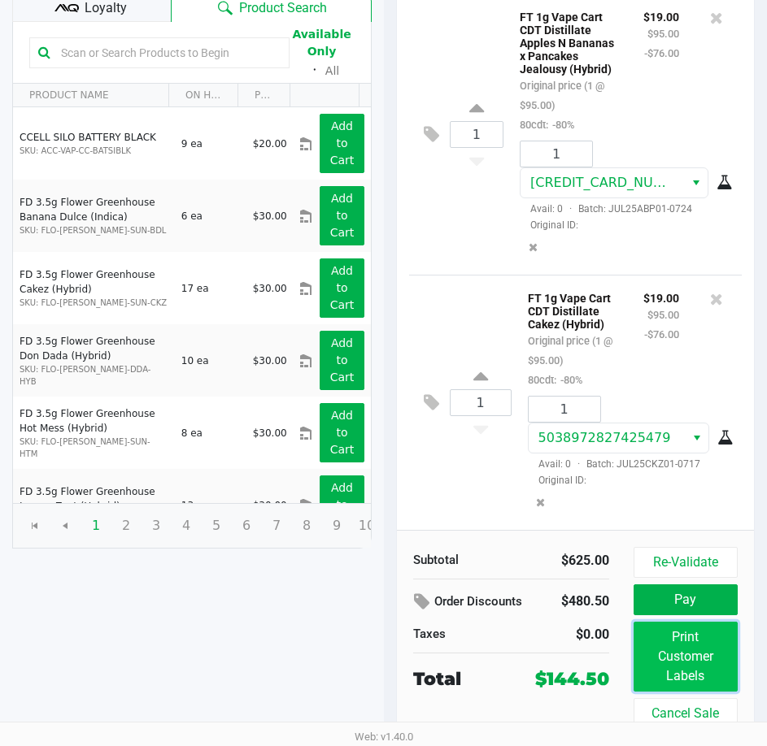
click at [688, 659] on button "Print Customer Labels" at bounding box center [685, 657] width 104 height 70
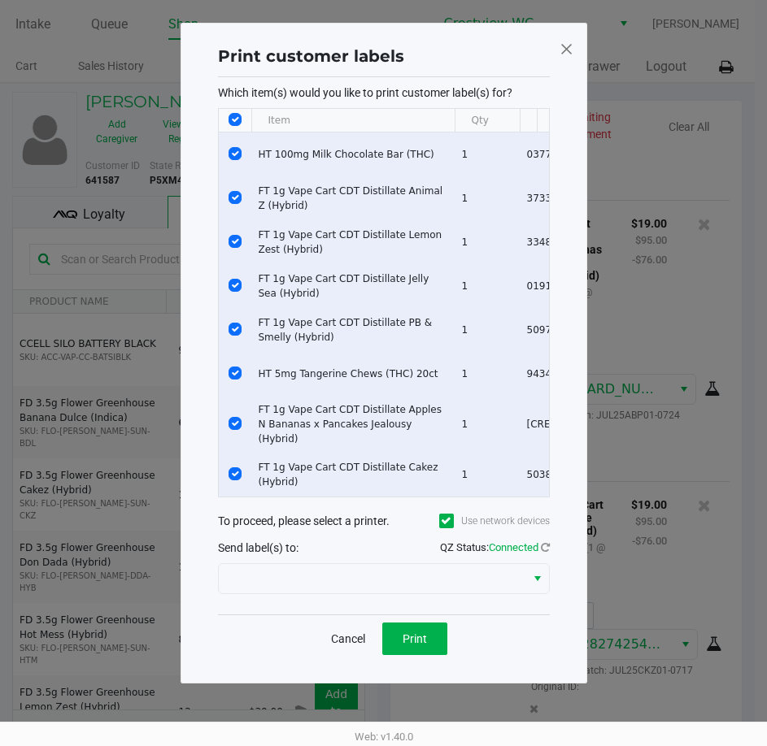
scroll to position [0, 0]
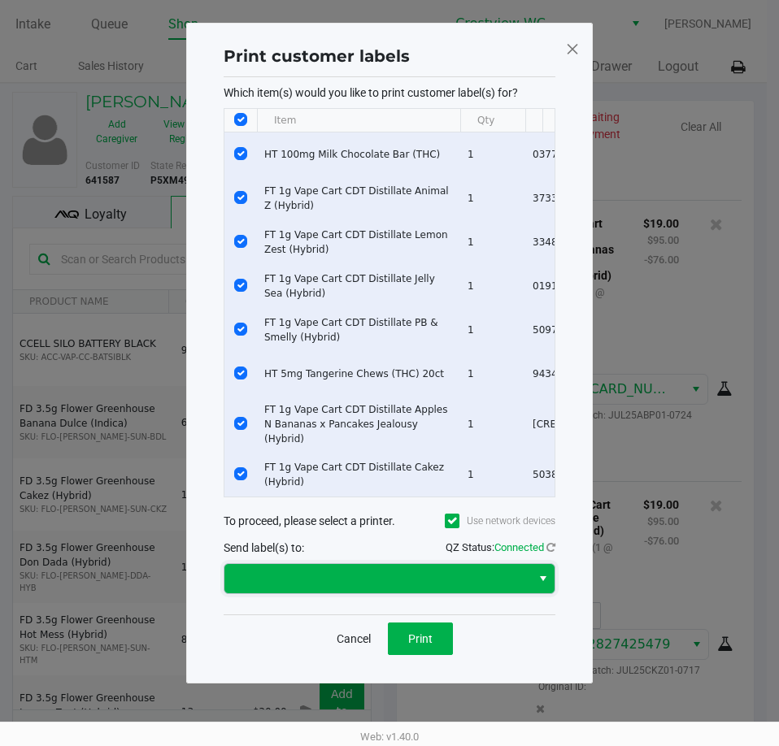
click at [400, 577] on span at bounding box center [377, 579] width 287 height 20
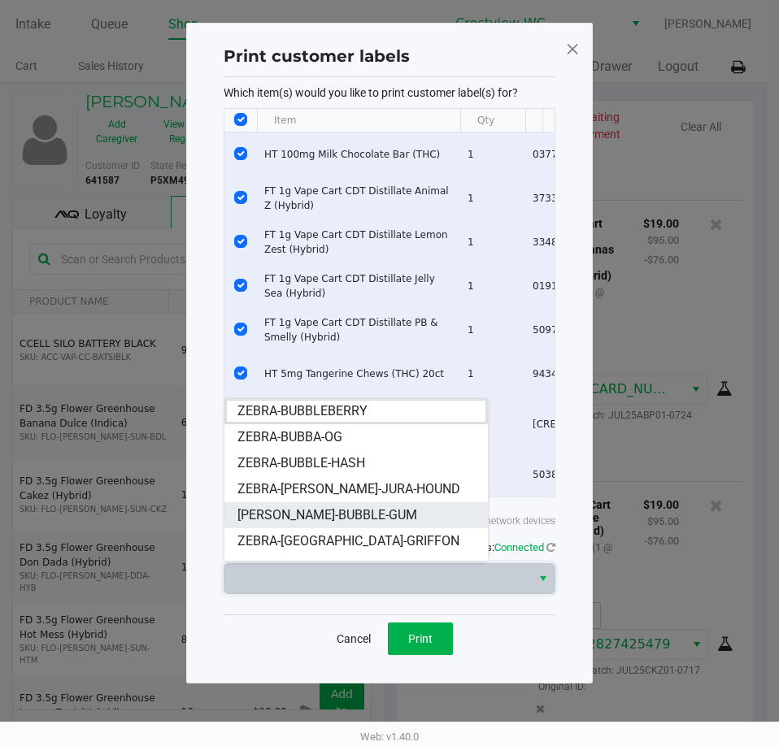
click at [388, 521] on li "[PERSON_NAME]-BUBBLE-GUM" at bounding box center [355, 515] width 263 height 26
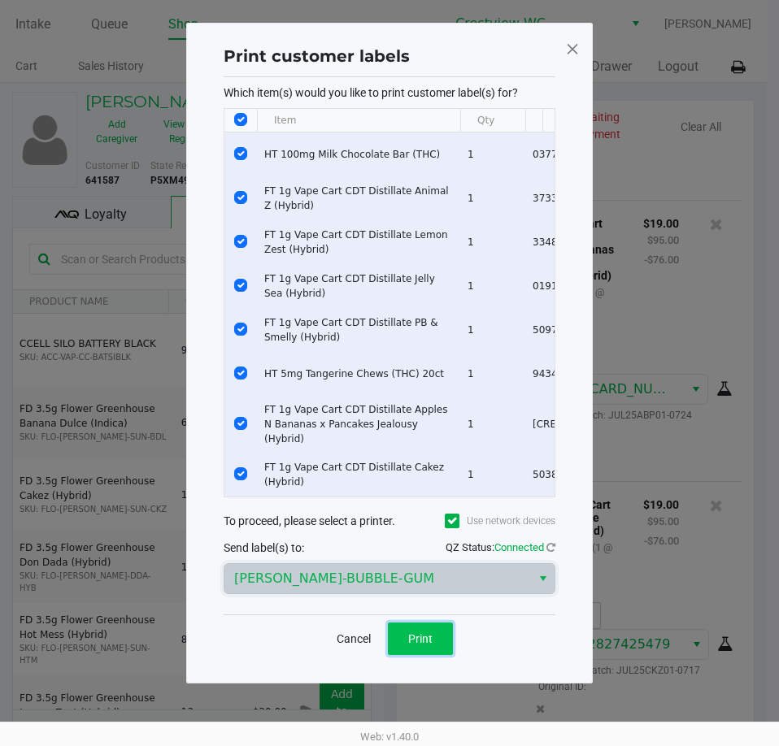
click at [414, 637] on span "Print" at bounding box center [420, 639] width 24 height 13
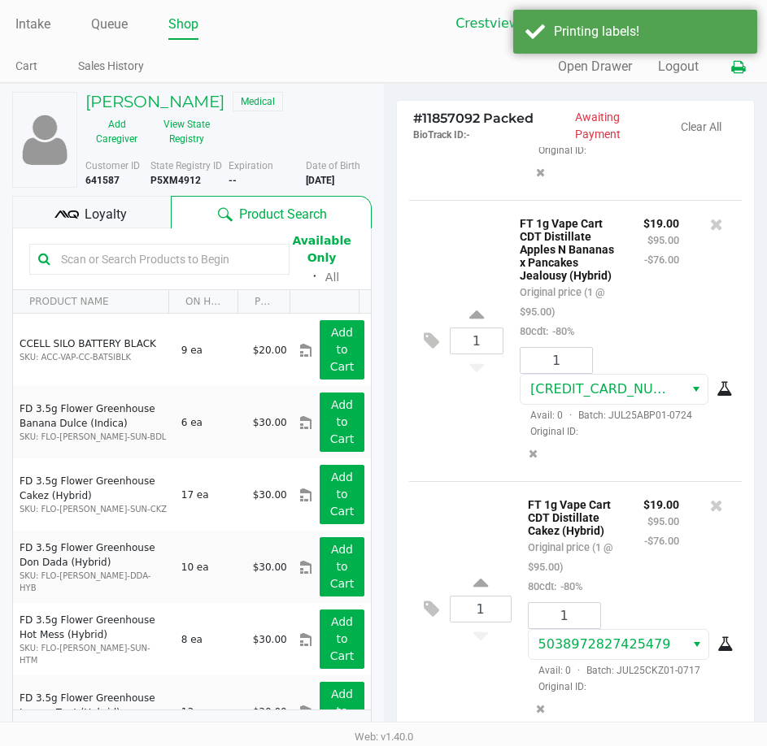
click at [732, 64] on icon at bounding box center [738, 67] width 14 height 11
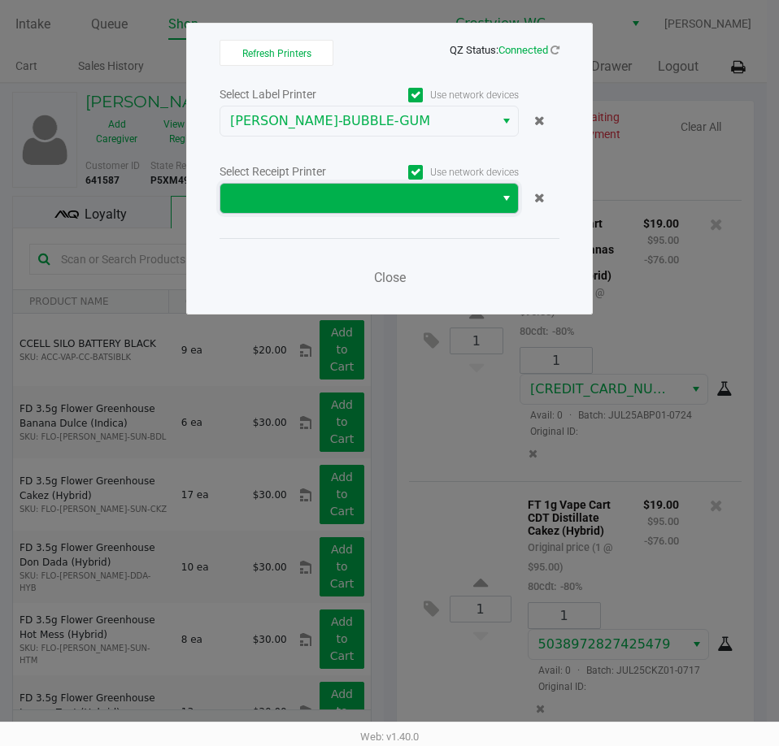
click at [385, 212] on span at bounding box center [357, 198] width 274 height 29
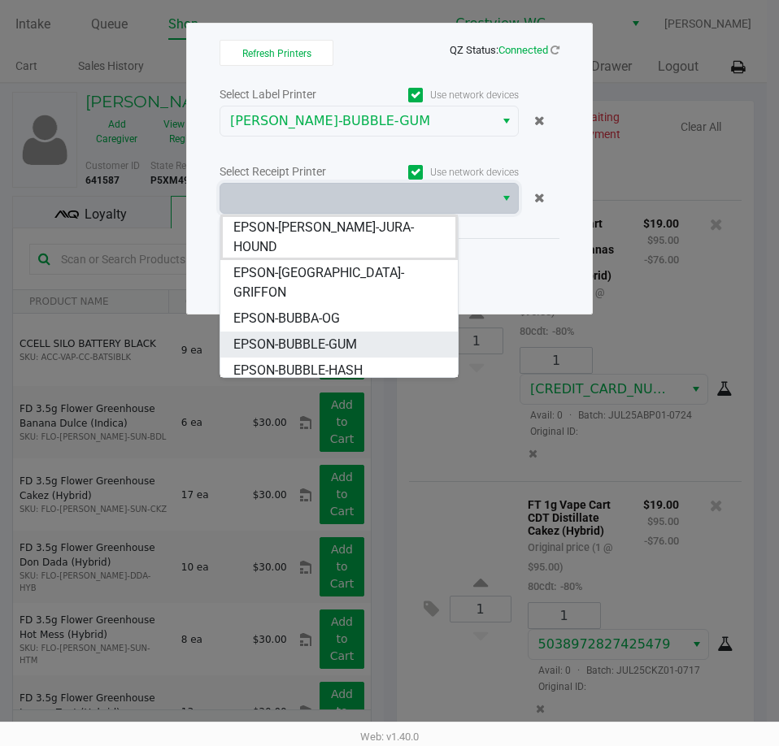
click at [361, 332] on li "EPSON-BUBBLE-GUM" at bounding box center [338, 345] width 237 height 26
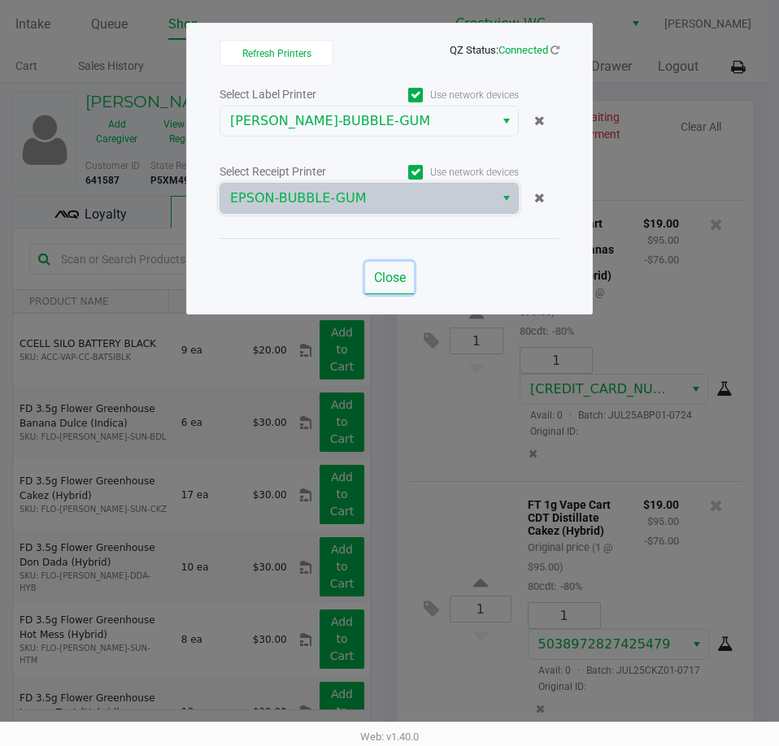
click at [402, 270] on span "Close" at bounding box center [390, 277] width 32 height 15
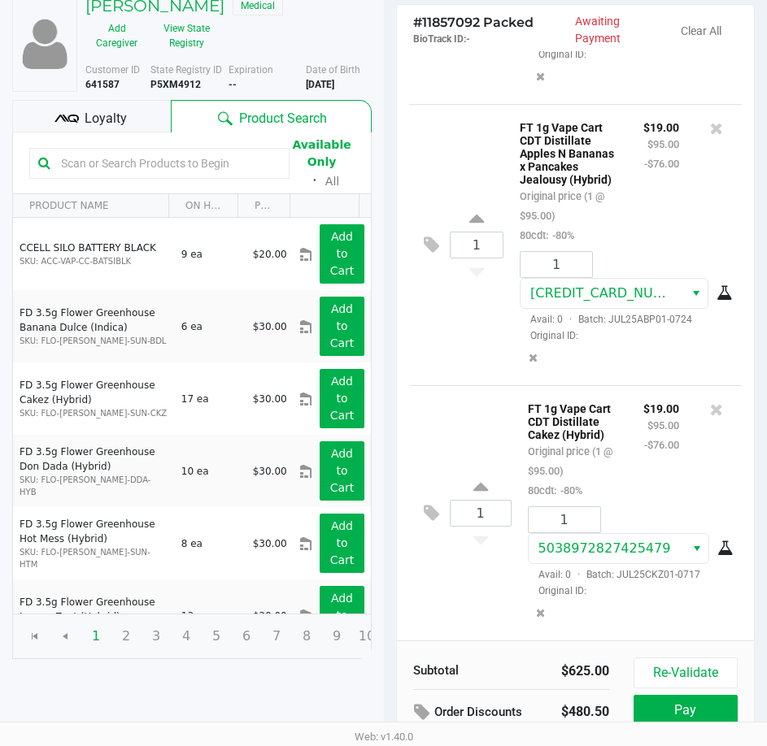
scroll to position [206, 0]
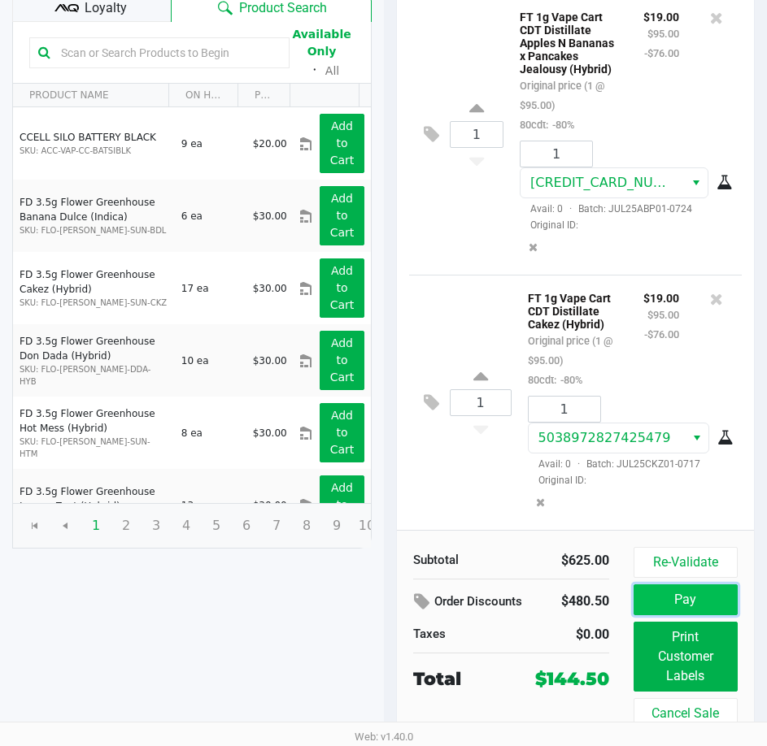
click at [701, 610] on button "Pay" at bounding box center [685, 600] width 104 height 31
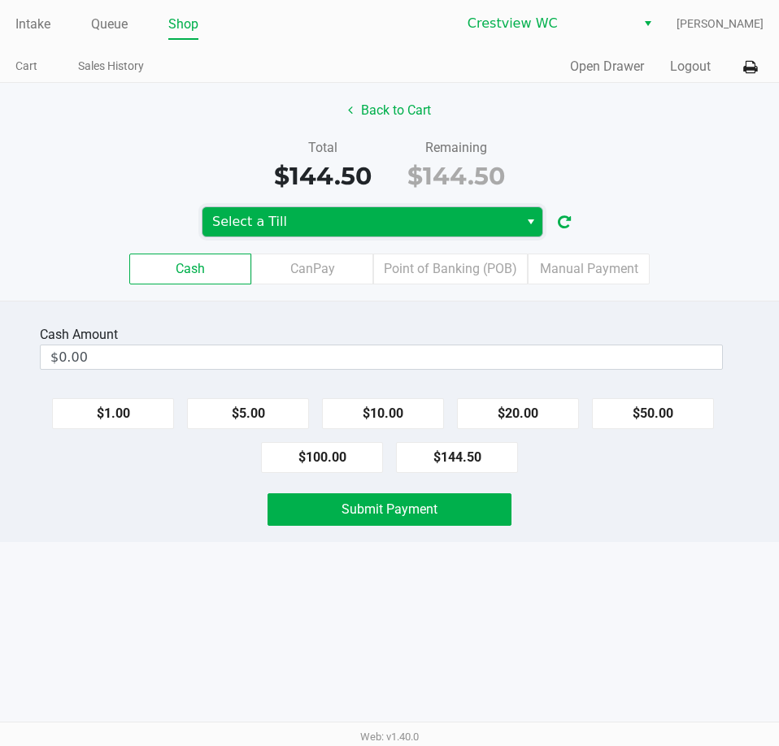
click at [468, 215] on span "Select a Till" at bounding box center [360, 222] width 297 height 20
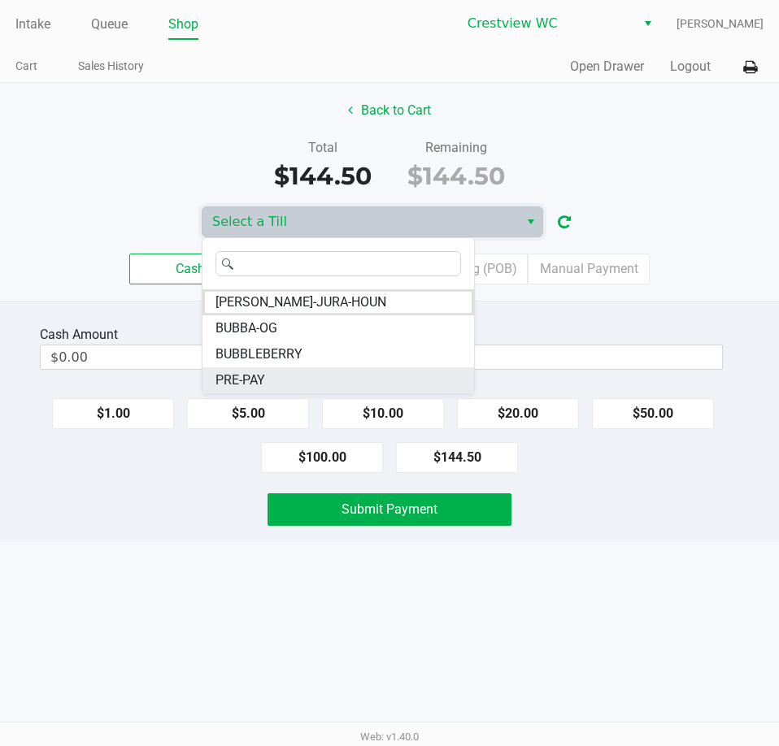
click at [320, 386] on li "PRE-PAY" at bounding box center [338, 380] width 272 height 26
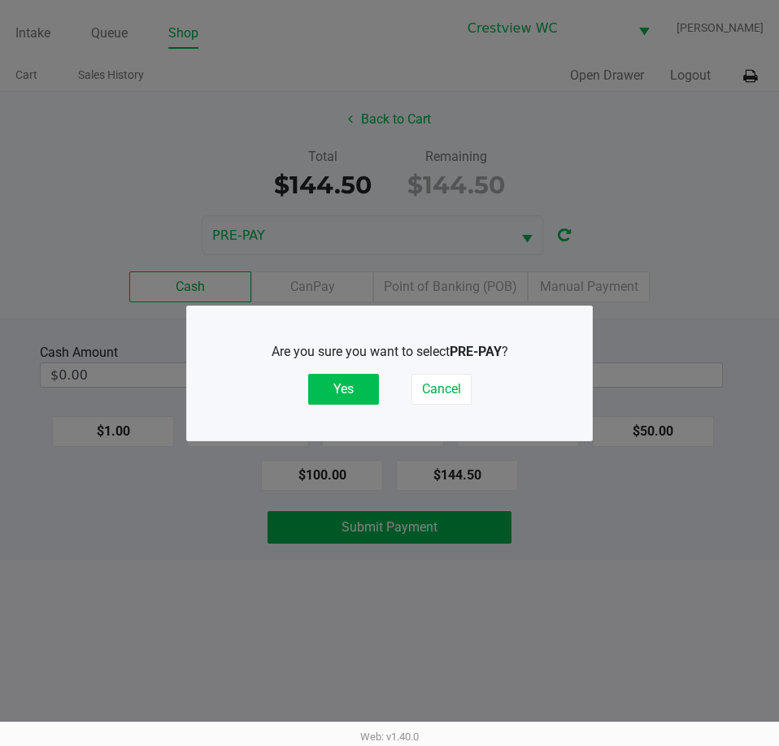
click at [363, 385] on button "Yes" at bounding box center [343, 389] width 71 height 31
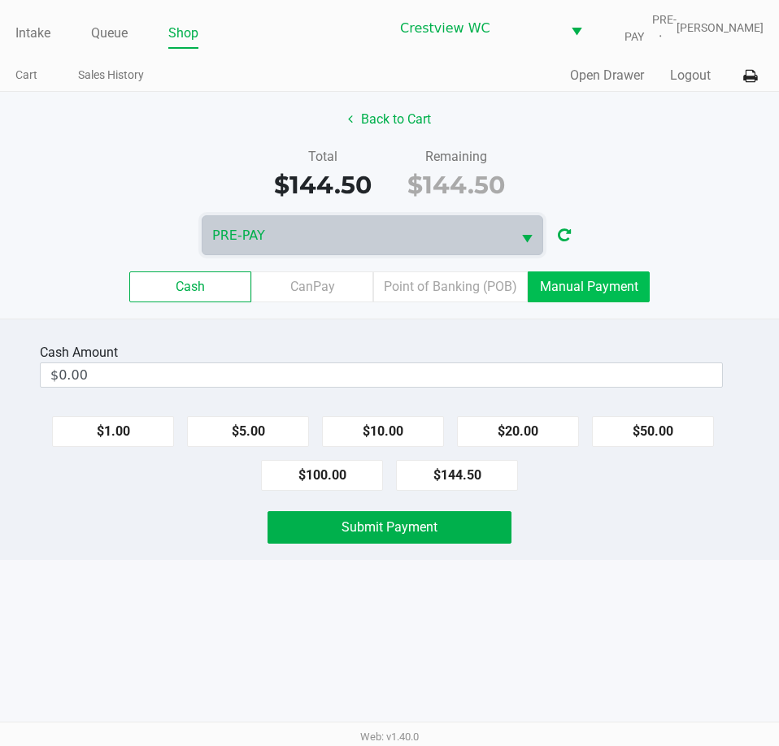
click at [585, 290] on label "Manual Payment" at bounding box center [589, 287] width 122 height 31
click at [0, 0] on 8 "Manual Payment" at bounding box center [0, 0] width 0 height 0
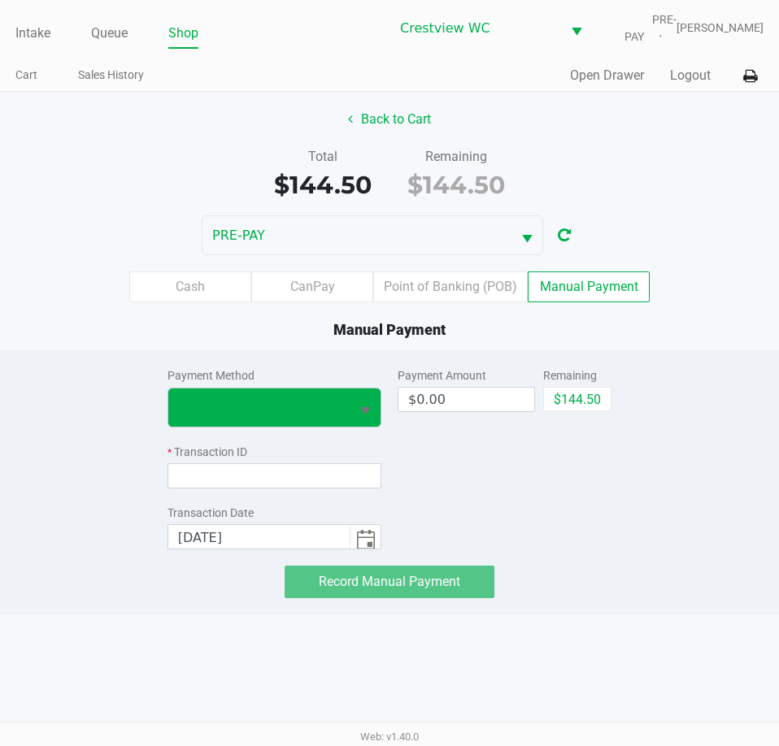
drag, startPoint x: 221, startPoint y: 386, endPoint x: 237, endPoint y: 408, distance: 27.3
click at [221, 388] on div "Payment Method" at bounding box center [274, 397] width 214 height 60
click at [237, 408] on span at bounding box center [259, 408] width 162 height 20
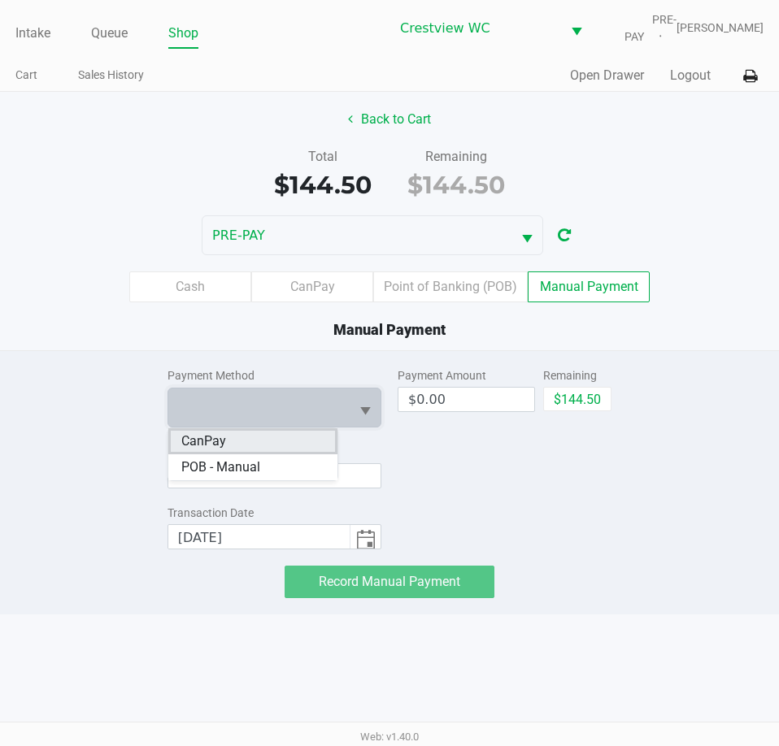
click at [260, 443] on li "CanPay" at bounding box center [252, 441] width 169 height 26
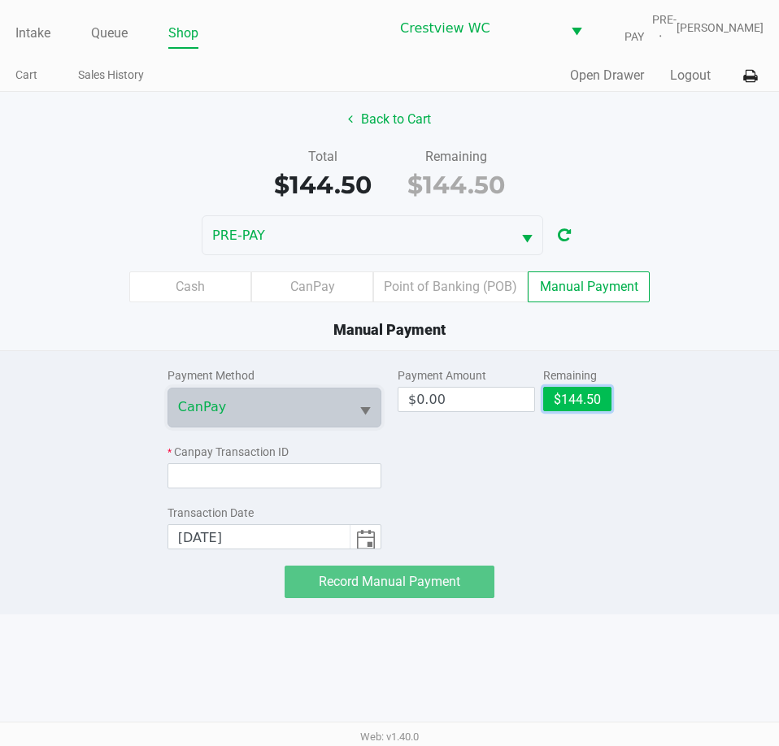
click at [584, 402] on button "$144.50" at bounding box center [577, 399] width 68 height 24
type input "$144.50"
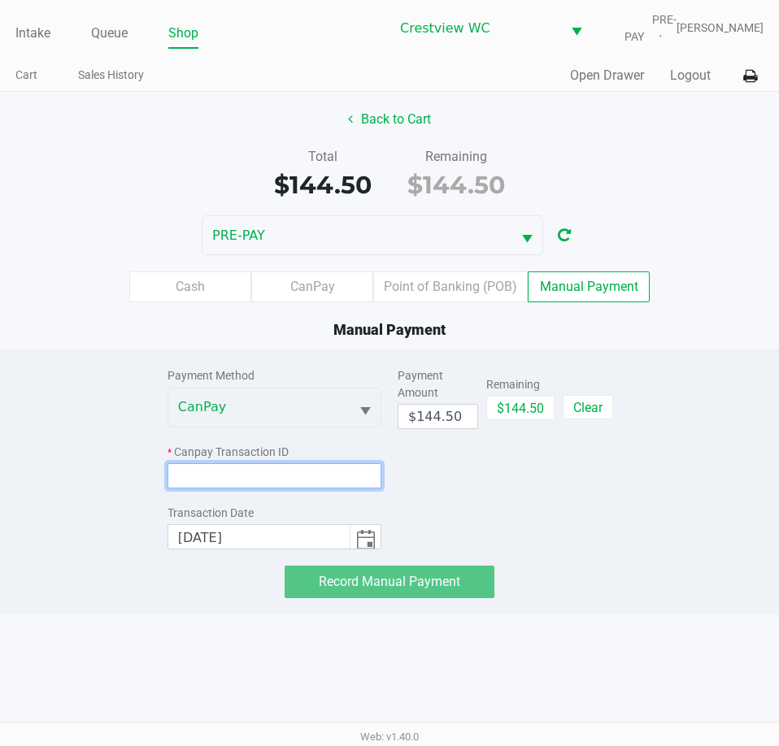
click at [291, 478] on input at bounding box center [274, 475] width 214 height 25
paste input "UPUCE2I0IBIP"
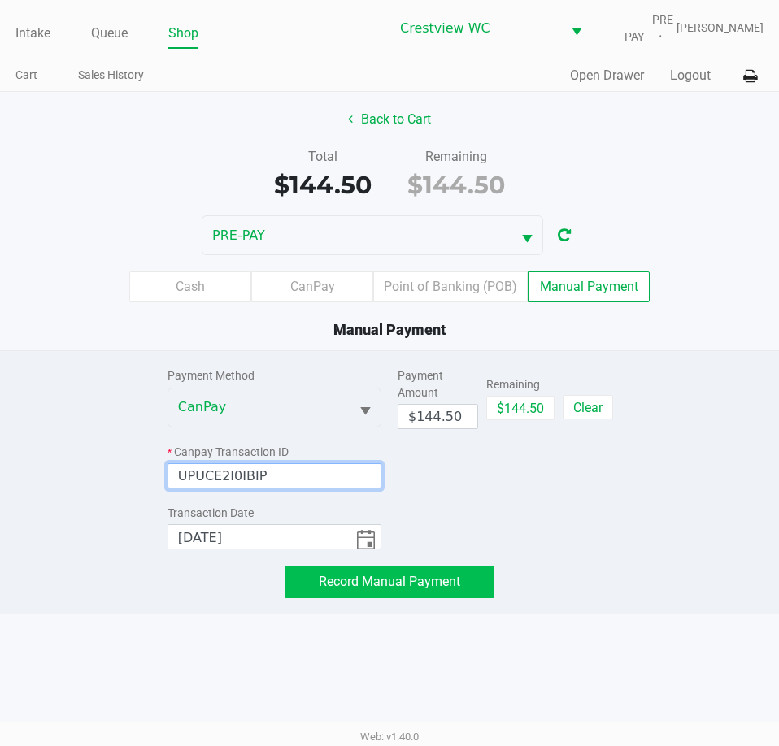
type input "UPUCE2I0IBIP"
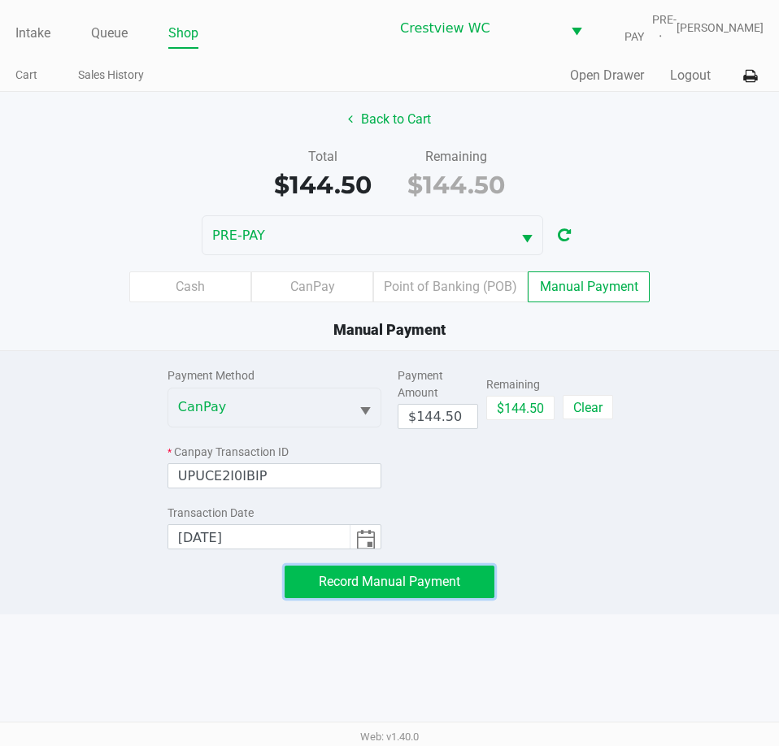
click at [364, 584] on span "Record Manual Payment" at bounding box center [389, 581] width 141 height 15
